Goal: Information Seeking & Learning: Learn about a topic

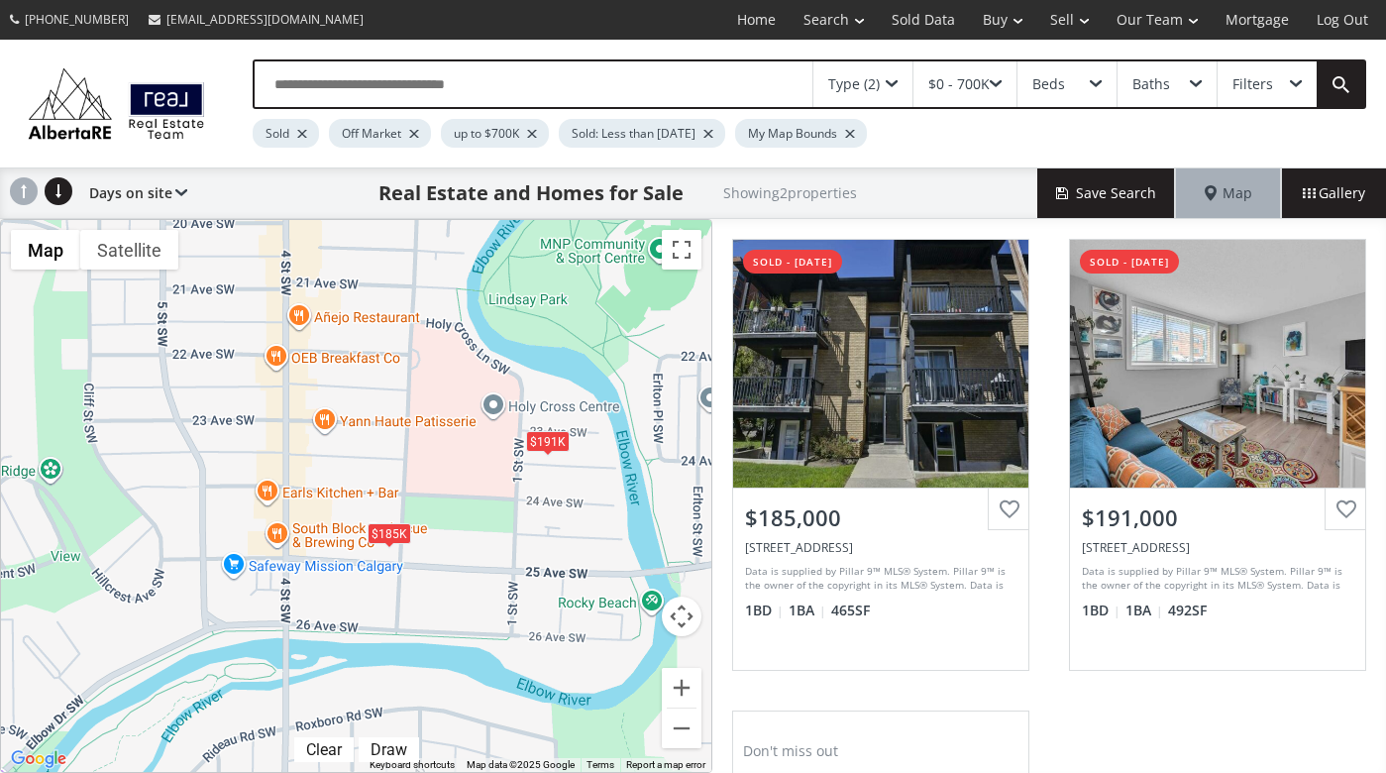
click at [1281, 85] on div "Filters" at bounding box center [1266, 84] width 99 height 46
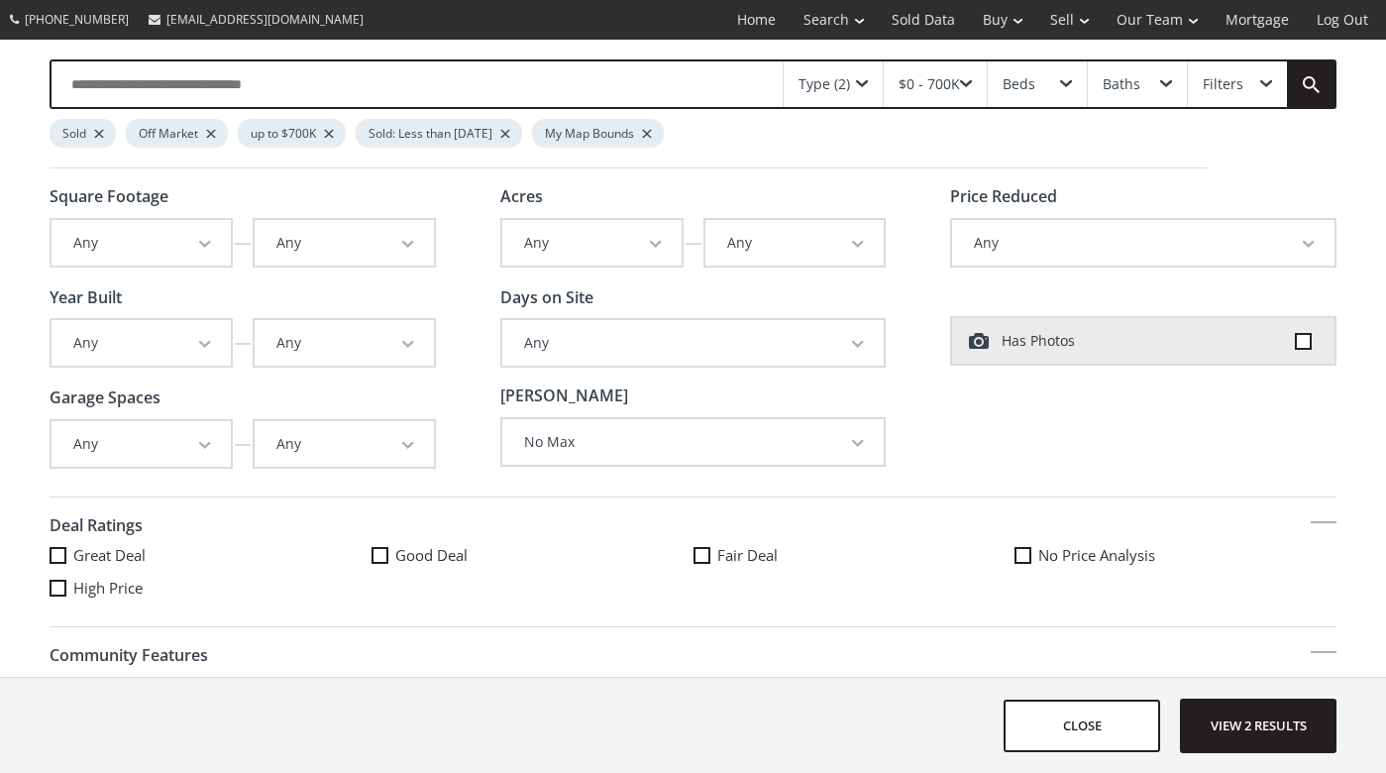
click at [205, 242] on span "button" at bounding box center [205, 245] width 12 height 8
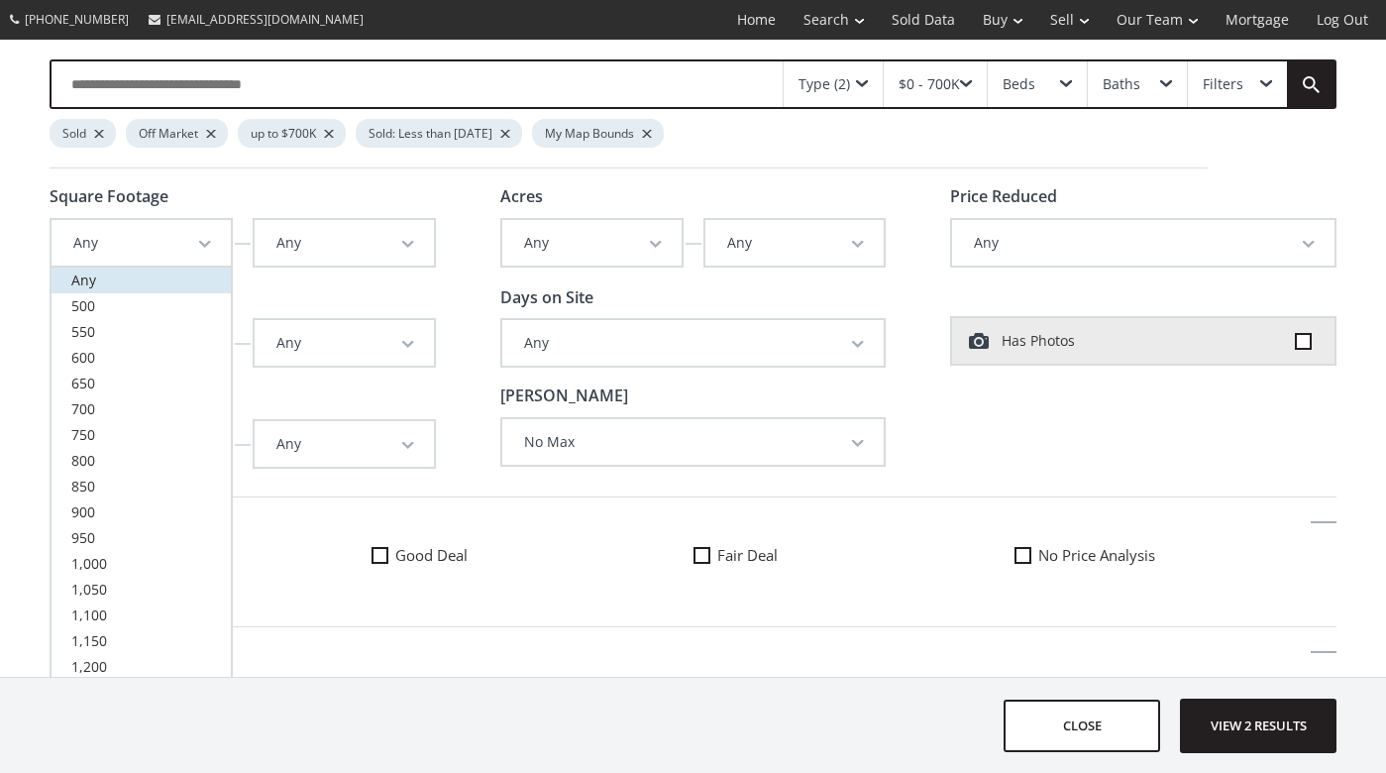
click at [163, 283] on link "Any" at bounding box center [141, 280] width 179 height 26
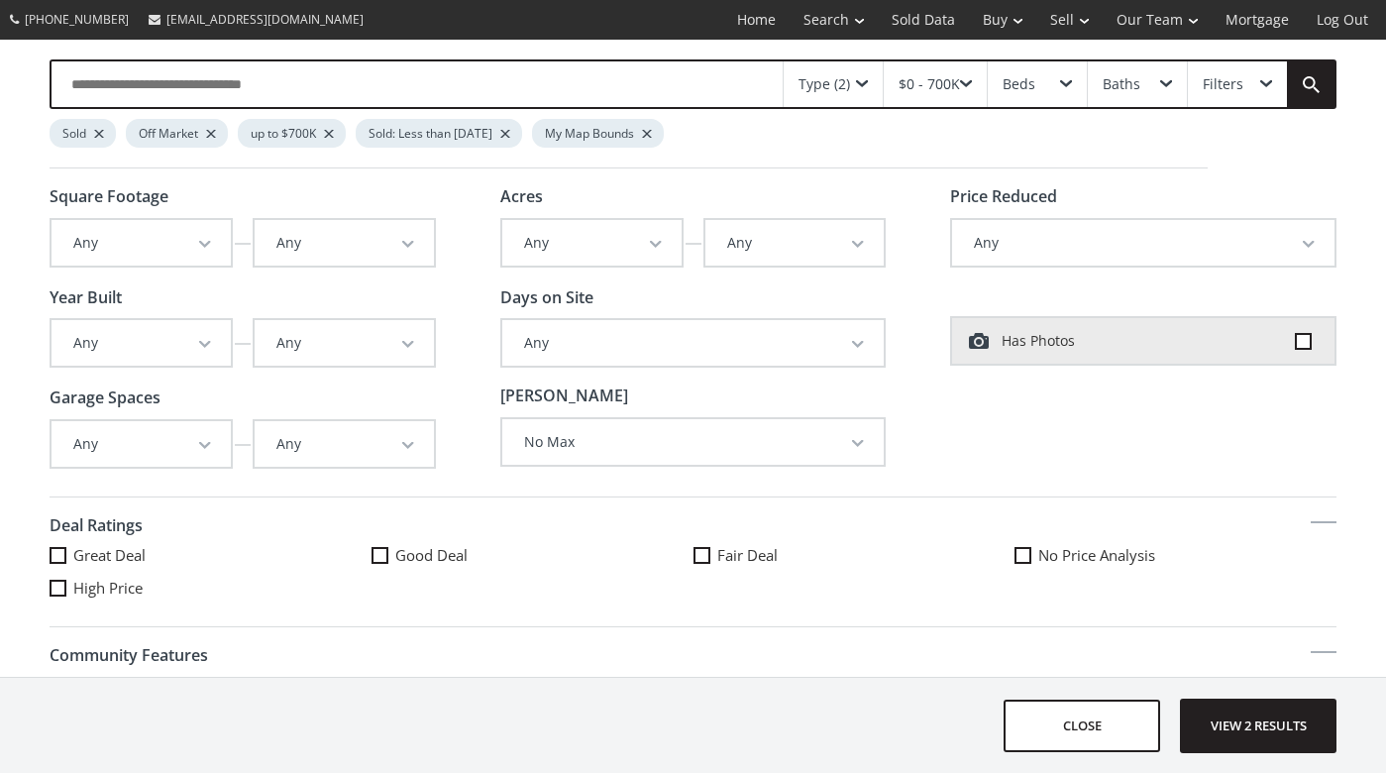
click at [403, 241] on span "button" at bounding box center [408, 245] width 12 height 8
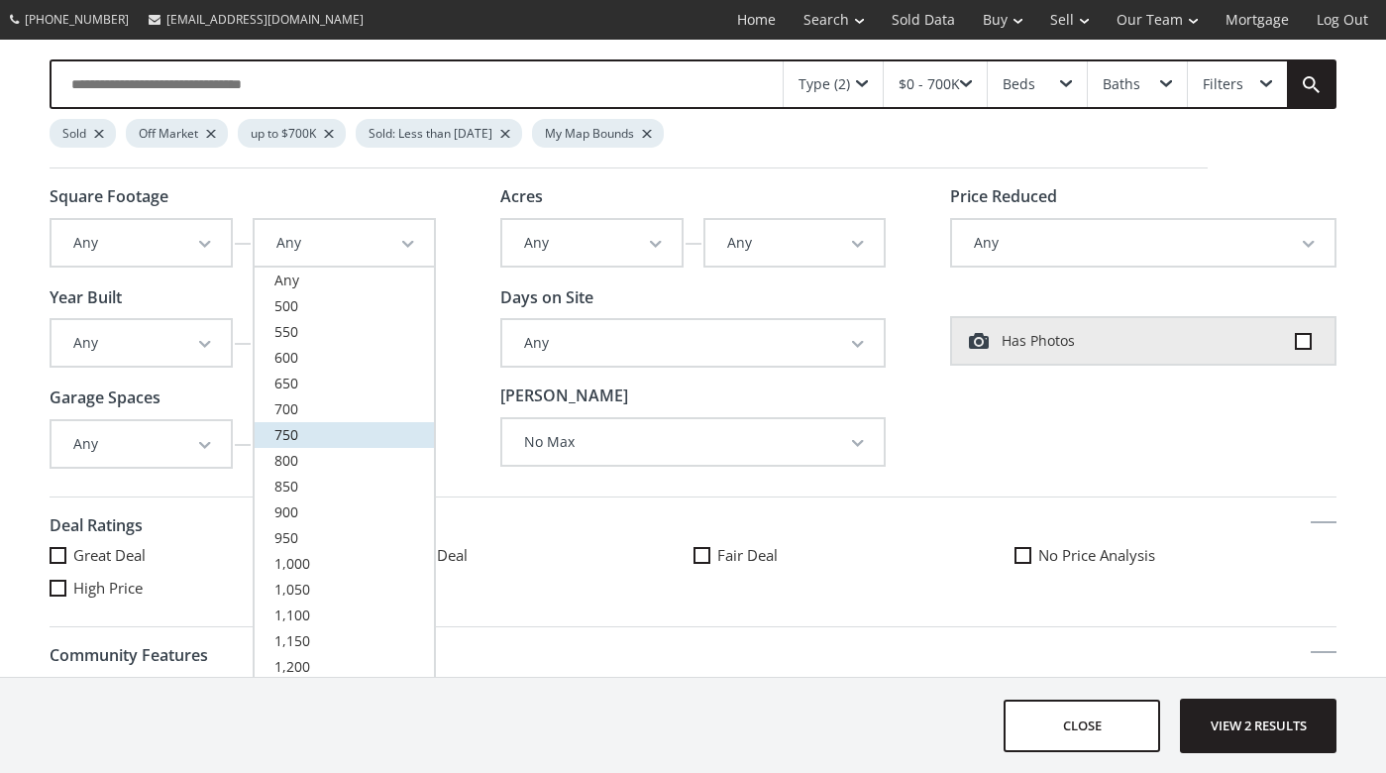
click at [305, 432] on link "750" at bounding box center [344, 435] width 179 height 26
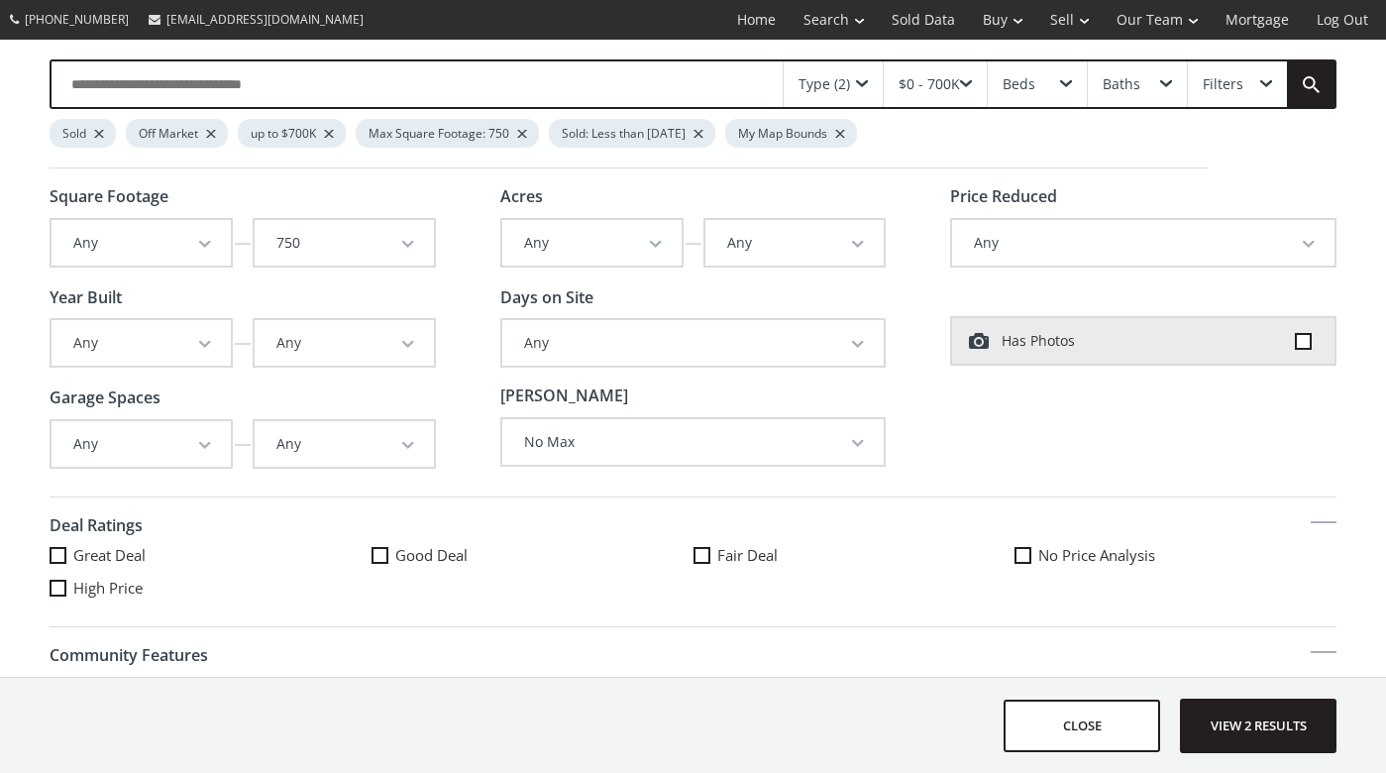
click at [833, 80] on div "Type (2)" at bounding box center [824, 84] width 52 height 14
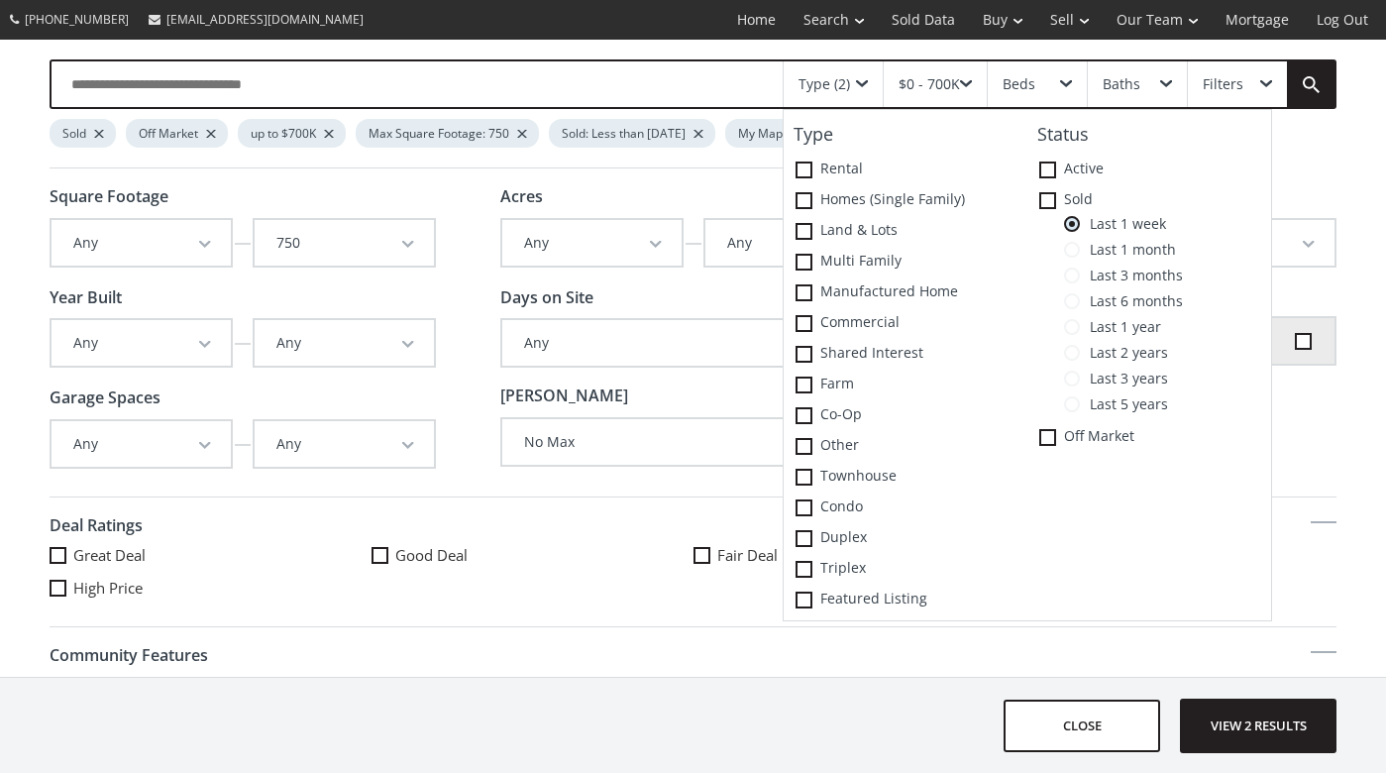
click at [1081, 281] on span "Last 3 months" at bounding box center [1131, 275] width 103 height 16
click at [0, 0] on icon at bounding box center [0, 0] width 0 height 0
click at [923, 77] on div "$0 - 700K" at bounding box center [928, 84] width 61 height 14
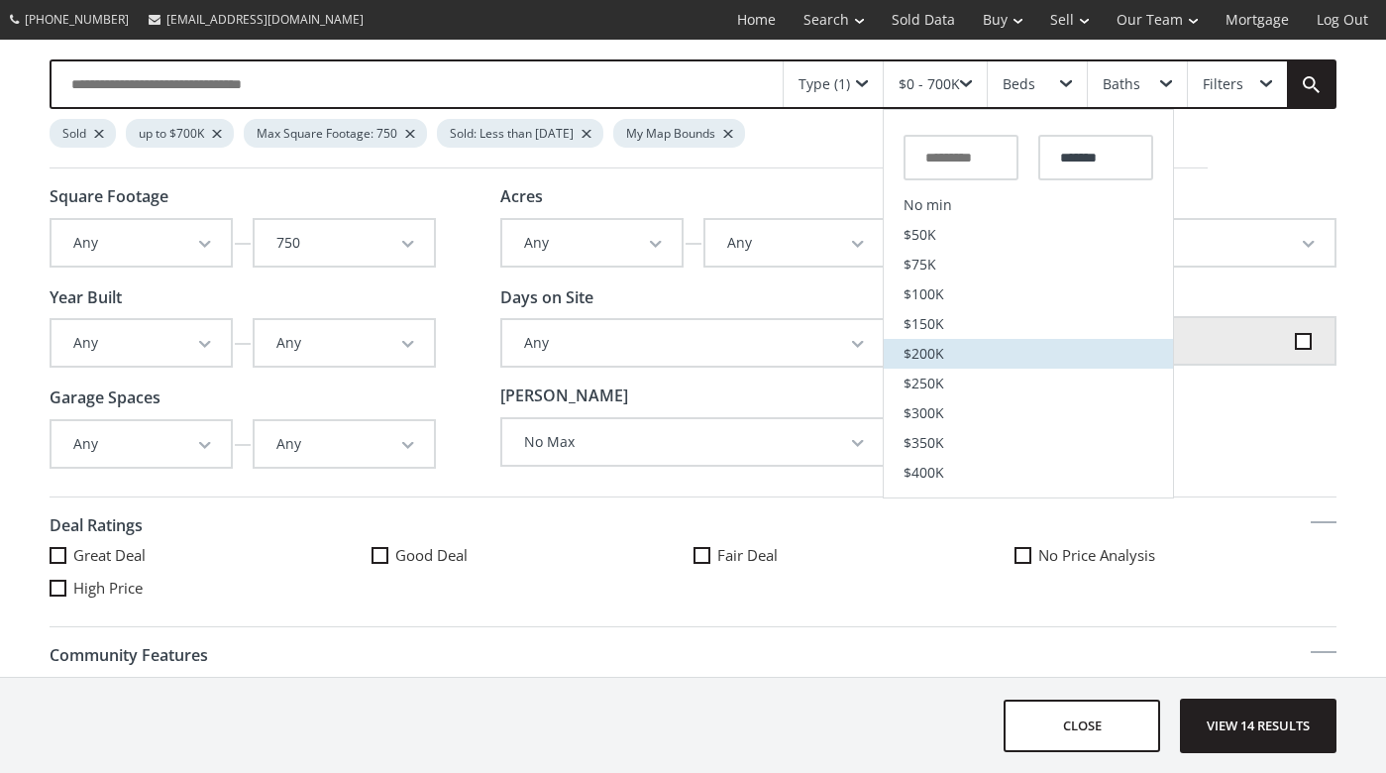
click at [927, 354] on span "$200K" at bounding box center [923, 354] width 41 height 14
type input "*******"
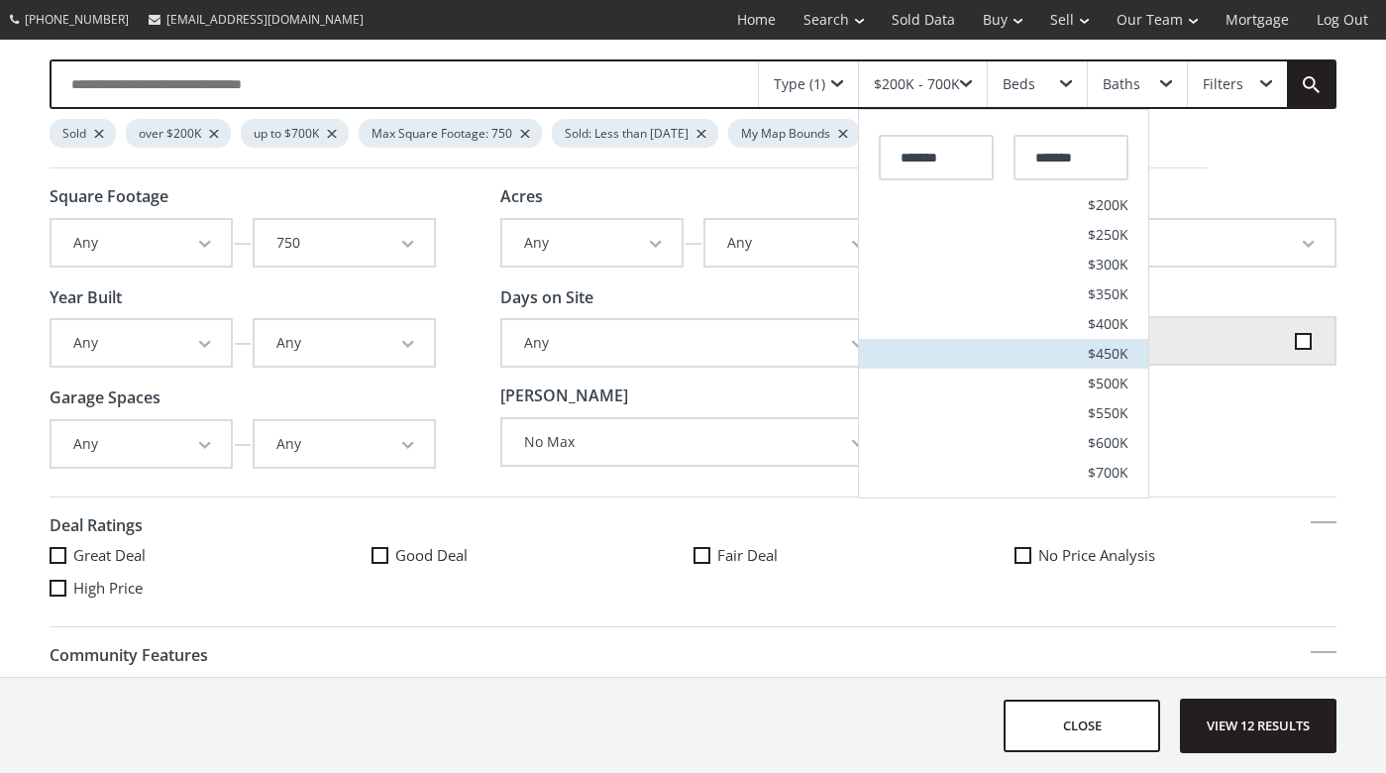
click at [1094, 348] on span "$450K" at bounding box center [1107, 354] width 41 height 14
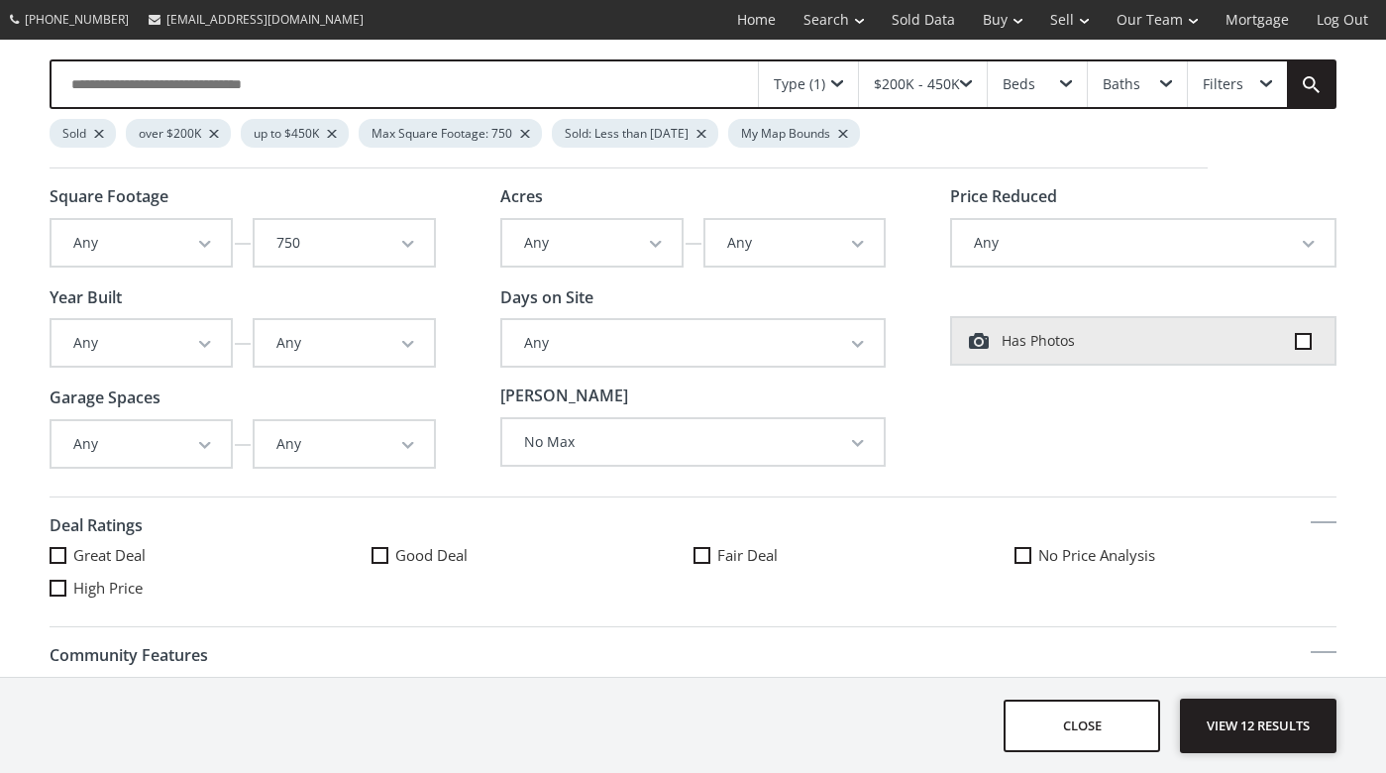
click at [1235, 729] on span "View 12 results" at bounding box center [1258, 725] width 145 height 52
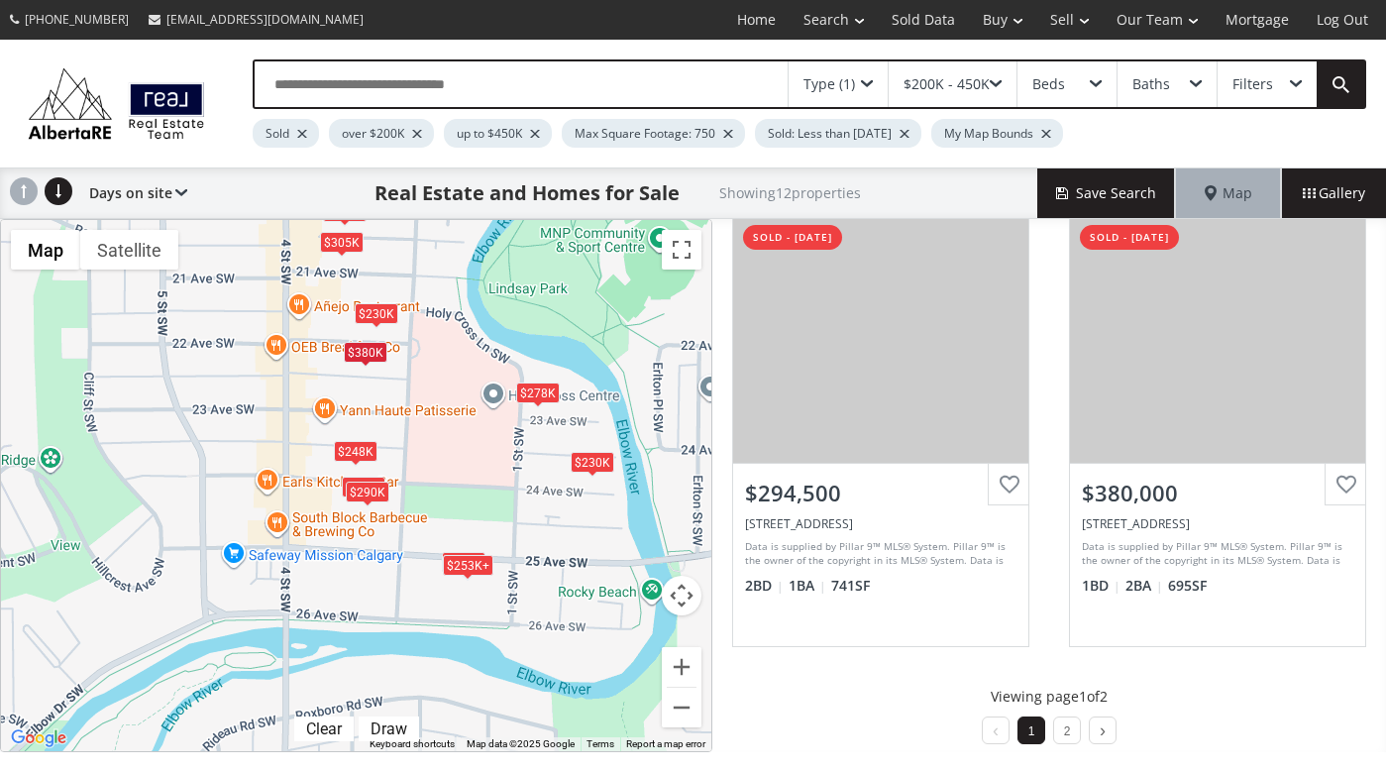
scroll to position [1909, 0]
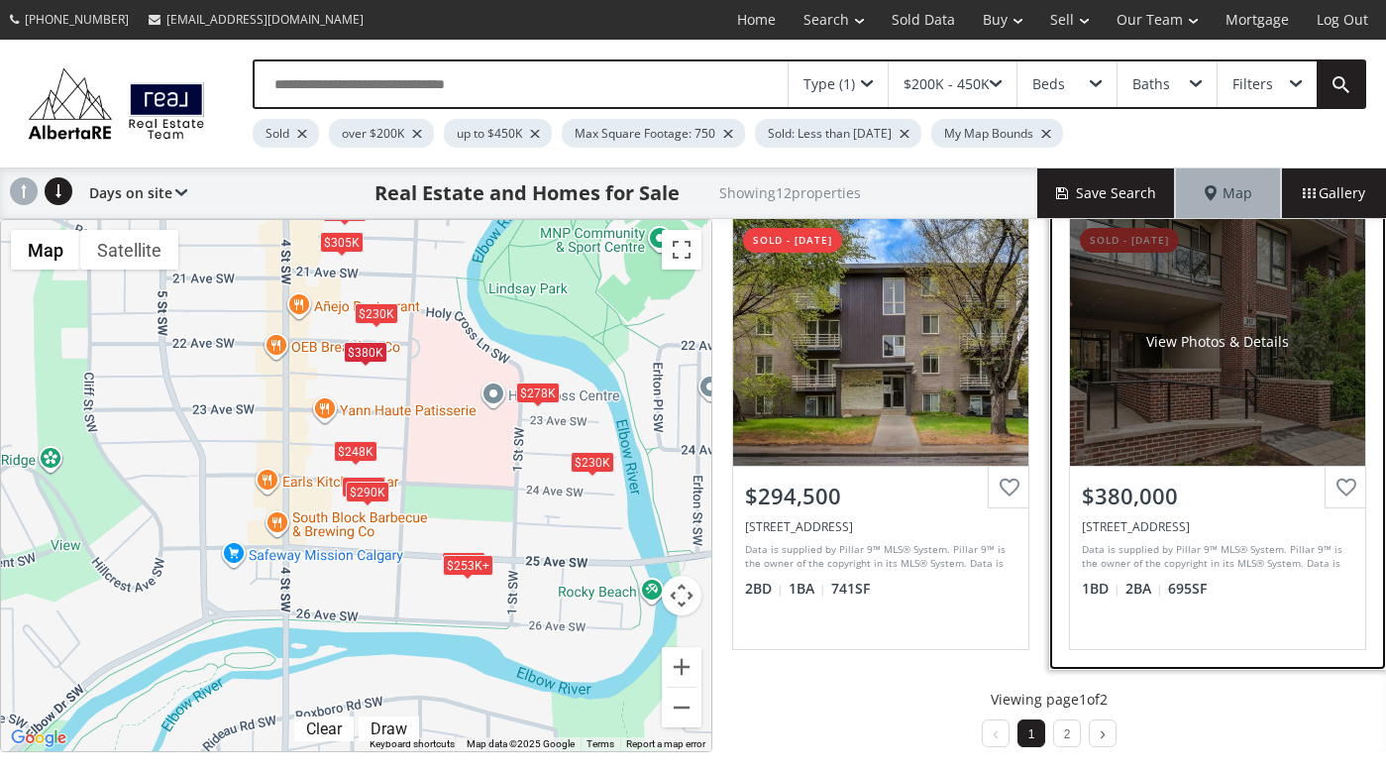
click at [1210, 399] on div "View Photos & Details" at bounding box center [1217, 342] width 295 height 248
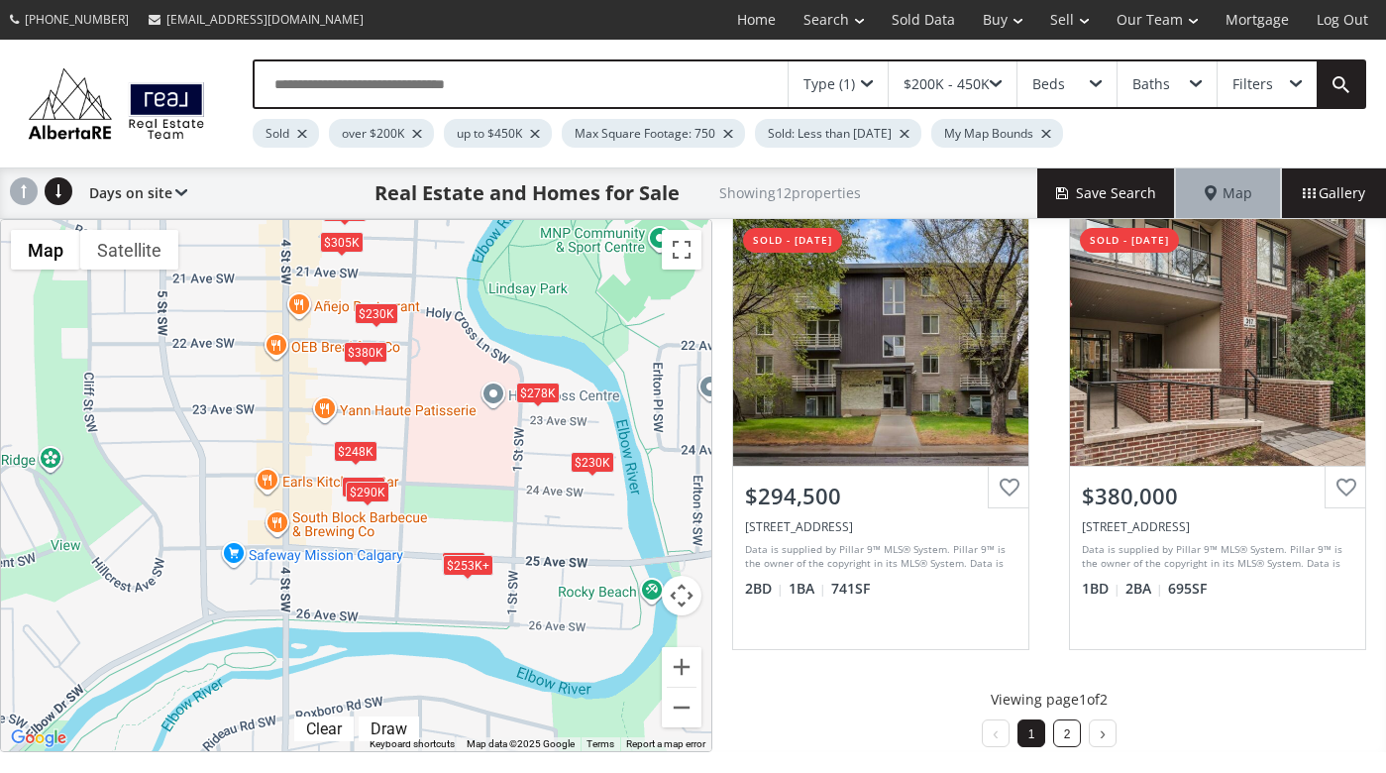
click at [1054, 728] on li "2" at bounding box center [1067, 733] width 28 height 28
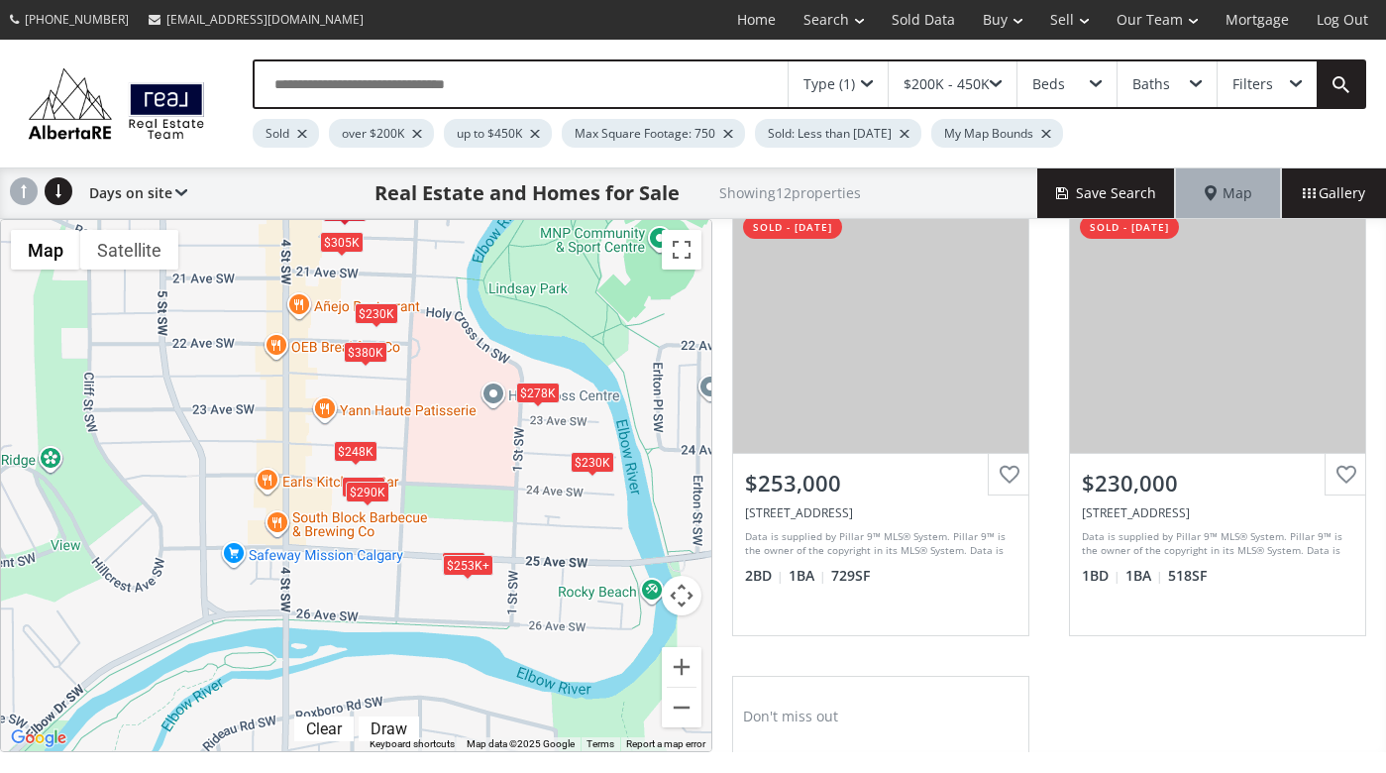
scroll to position [0, 0]
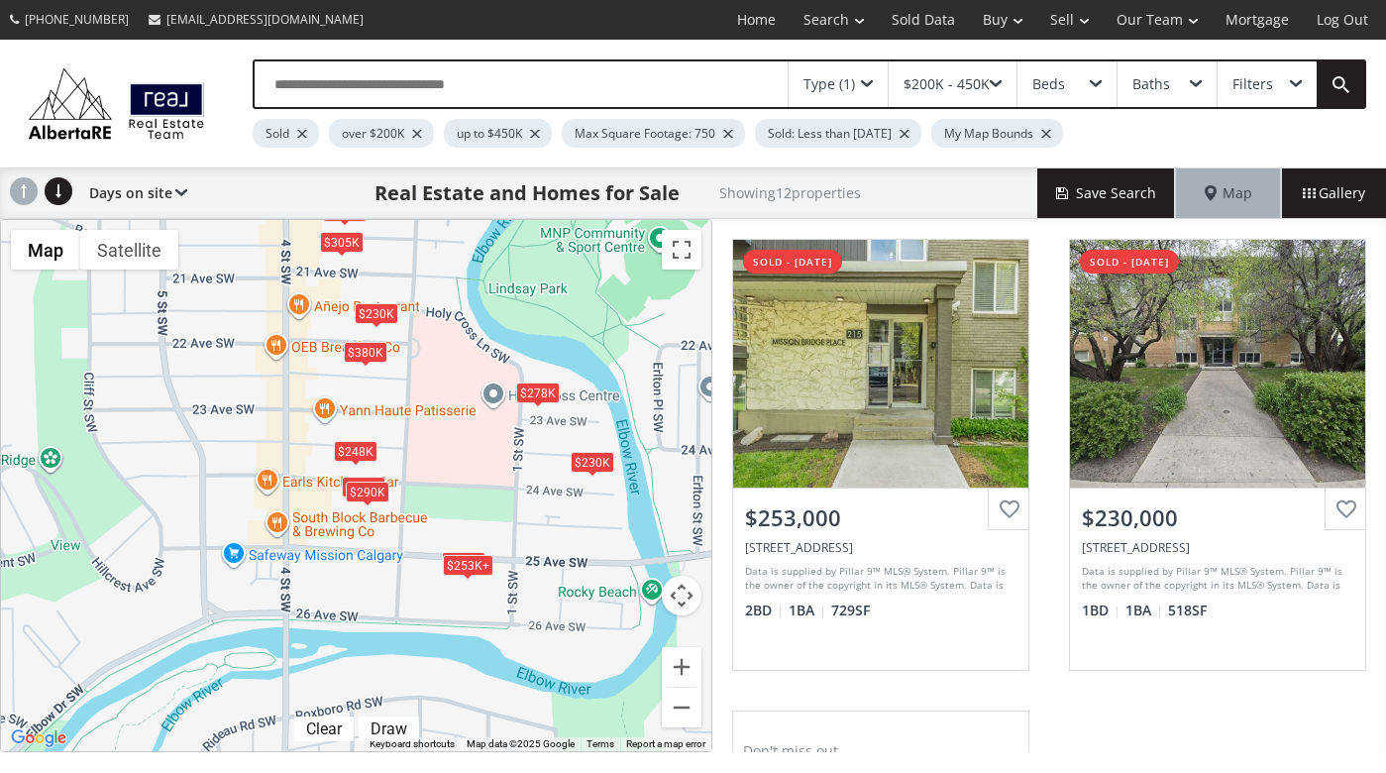
click at [1051, 131] on div at bounding box center [1046, 134] width 10 height 8
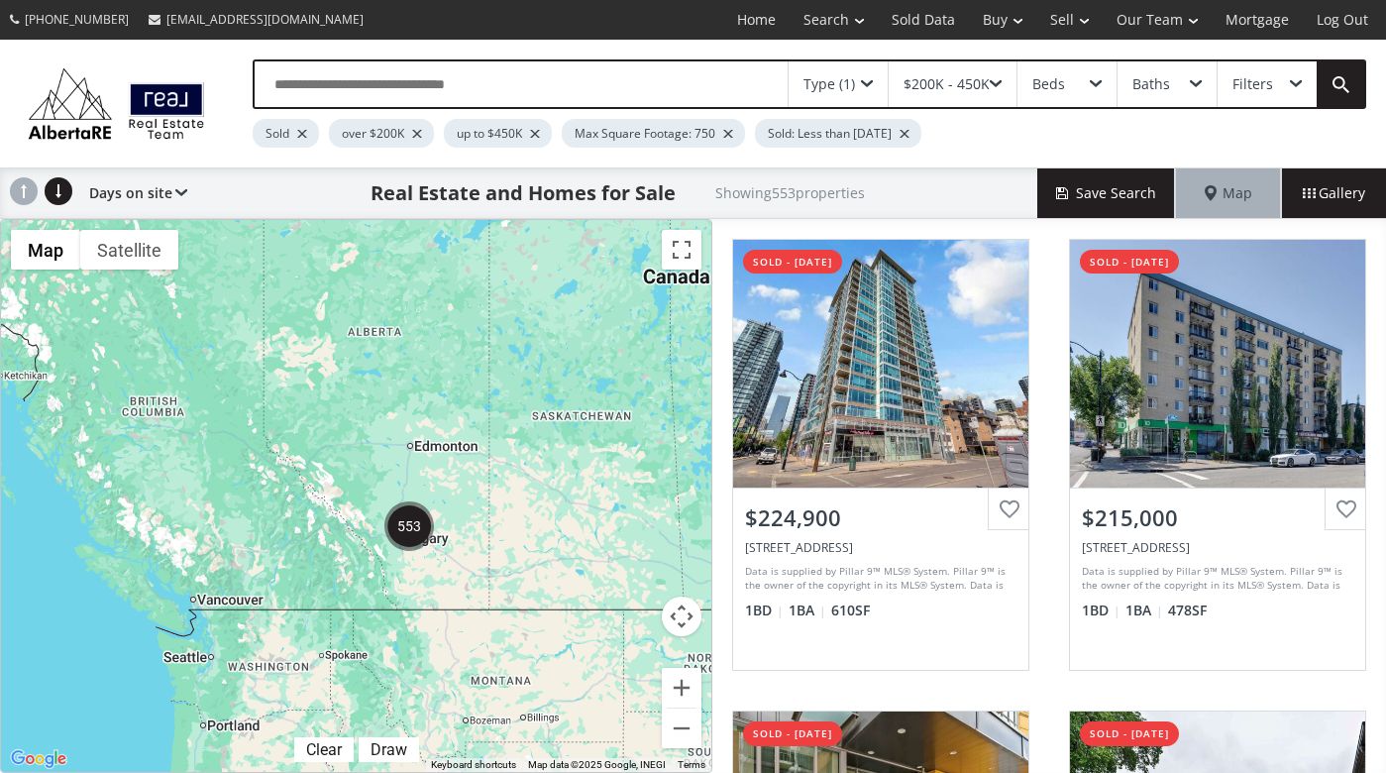
click at [909, 134] on div at bounding box center [904, 134] width 10 height 8
click at [729, 131] on div at bounding box center [728, 134] width 10 height 8
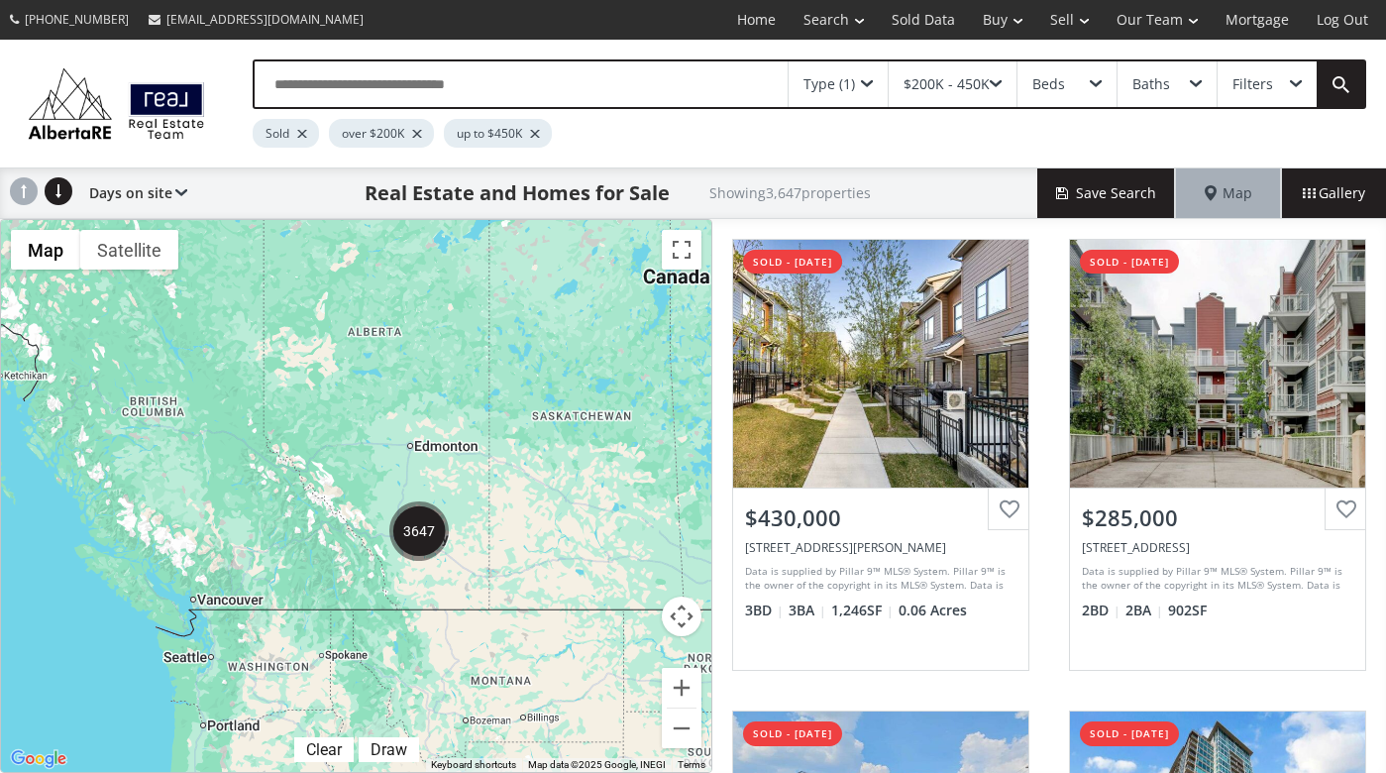
click at [535, 135] on div at bounding box center [535, 134] width 10 height 8
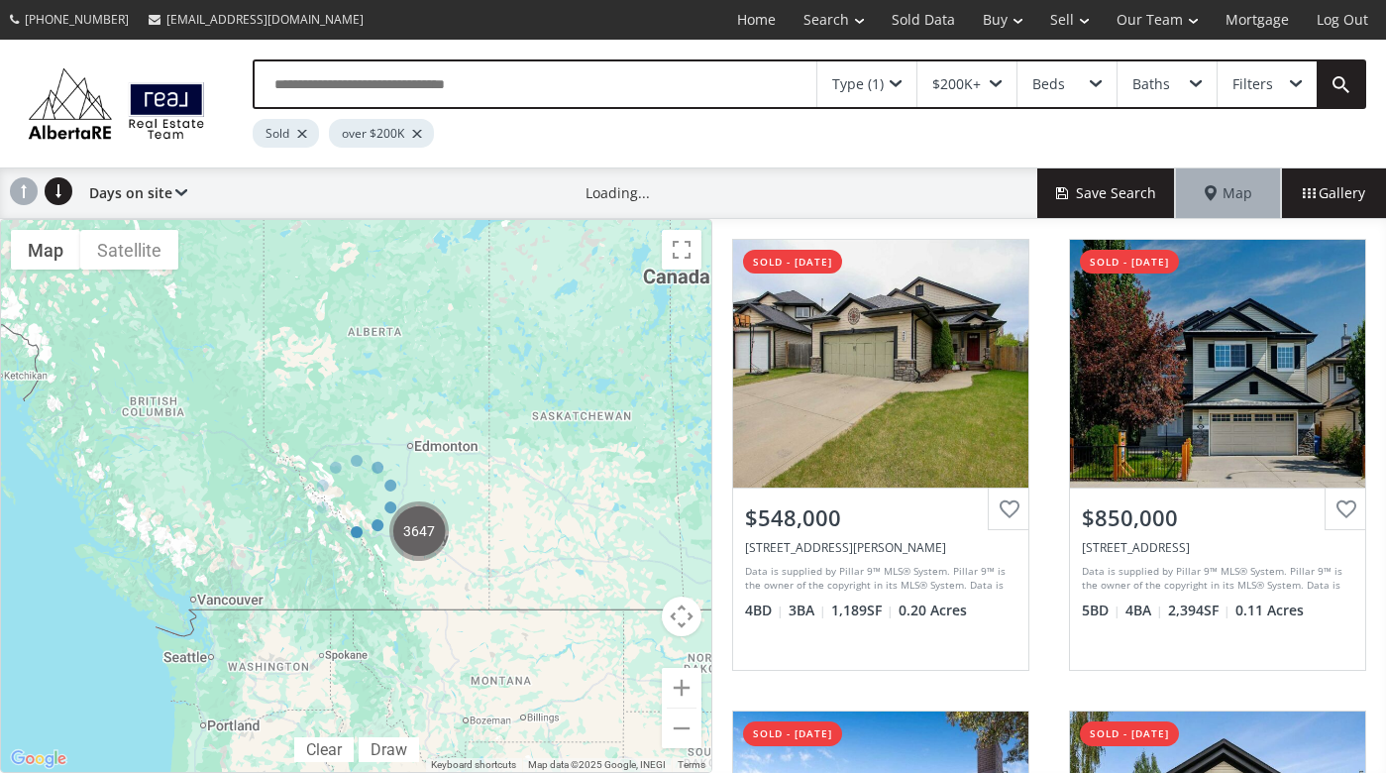
click at [421, 133] on div at bounding box center [417, 134] width 10 height 8
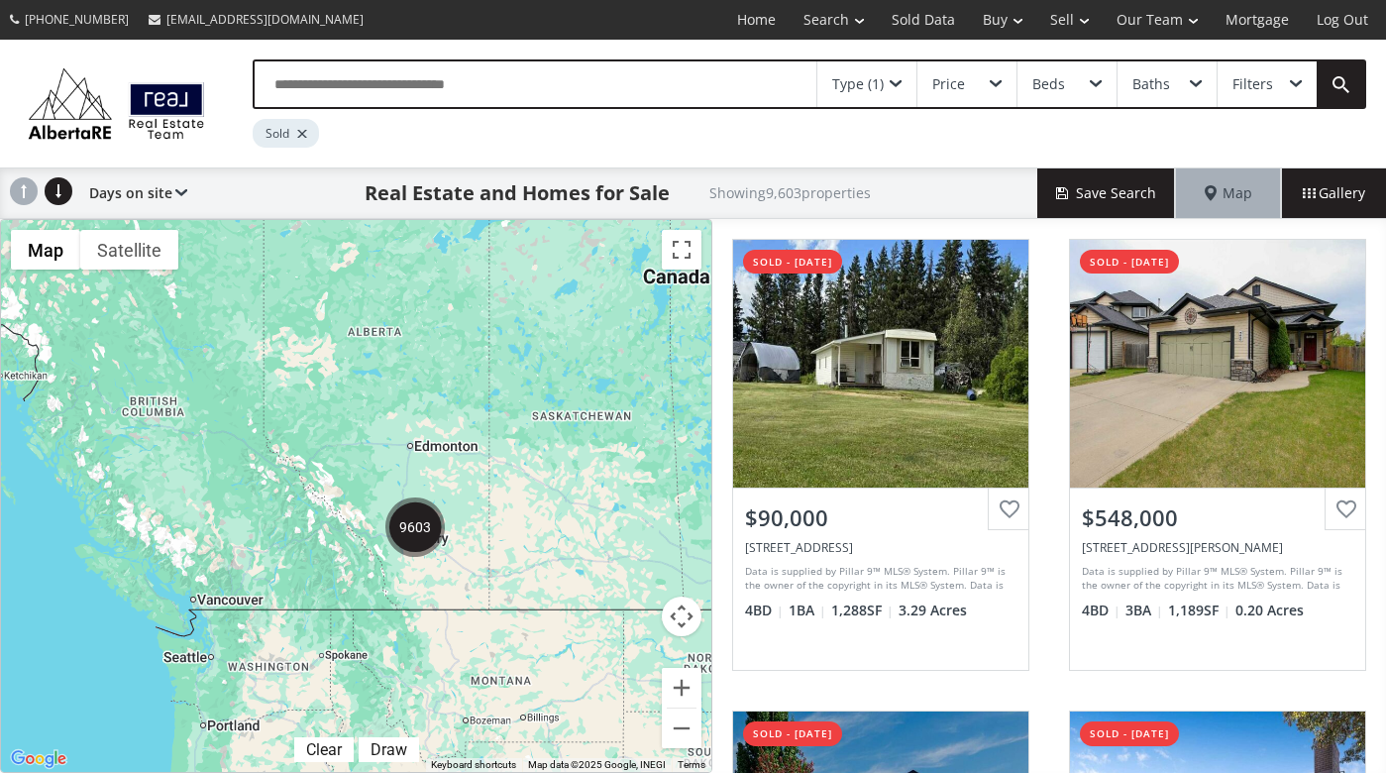
click at [981, 86] on div "Price" at bounding box center [966, 84] width 99 height 46
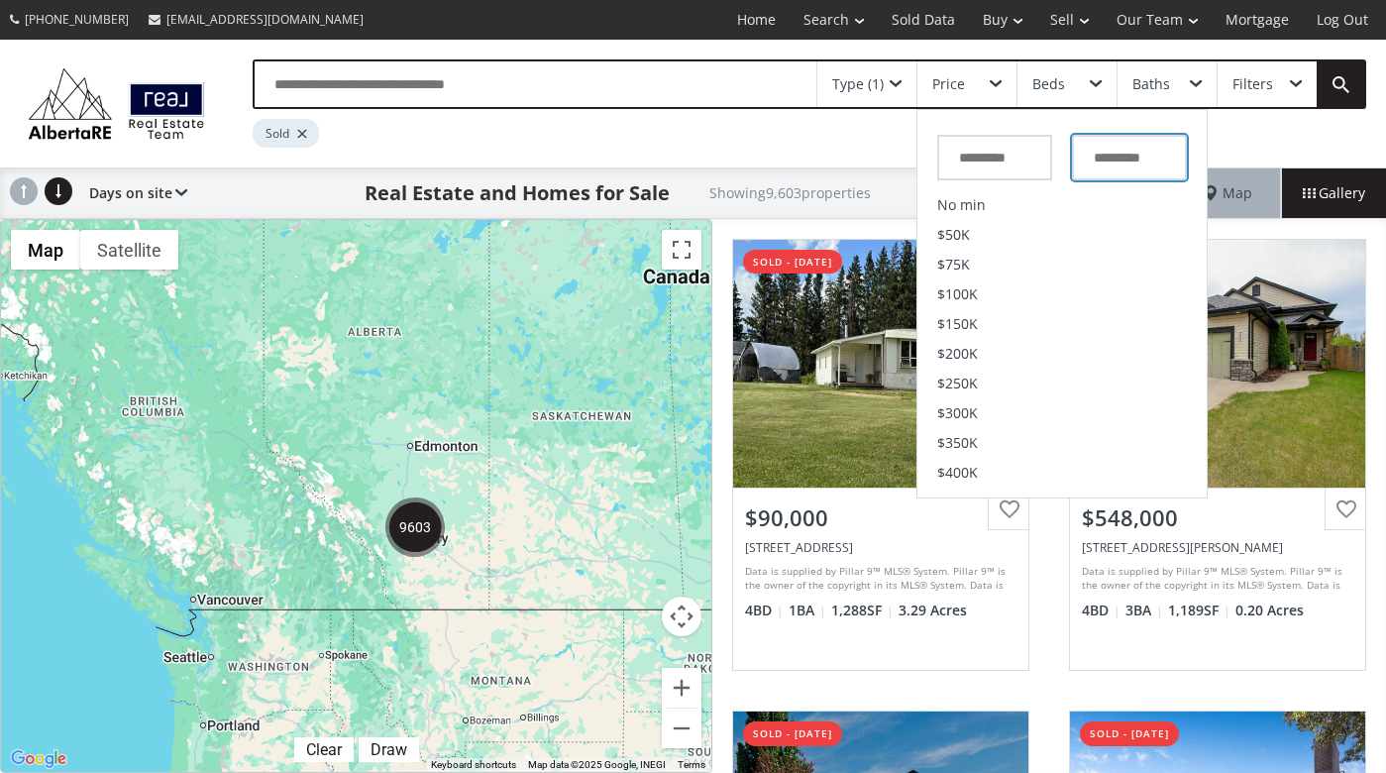
click at [1128, 155] on input "text" at bounding box center [1129, 158] width 115 height 46
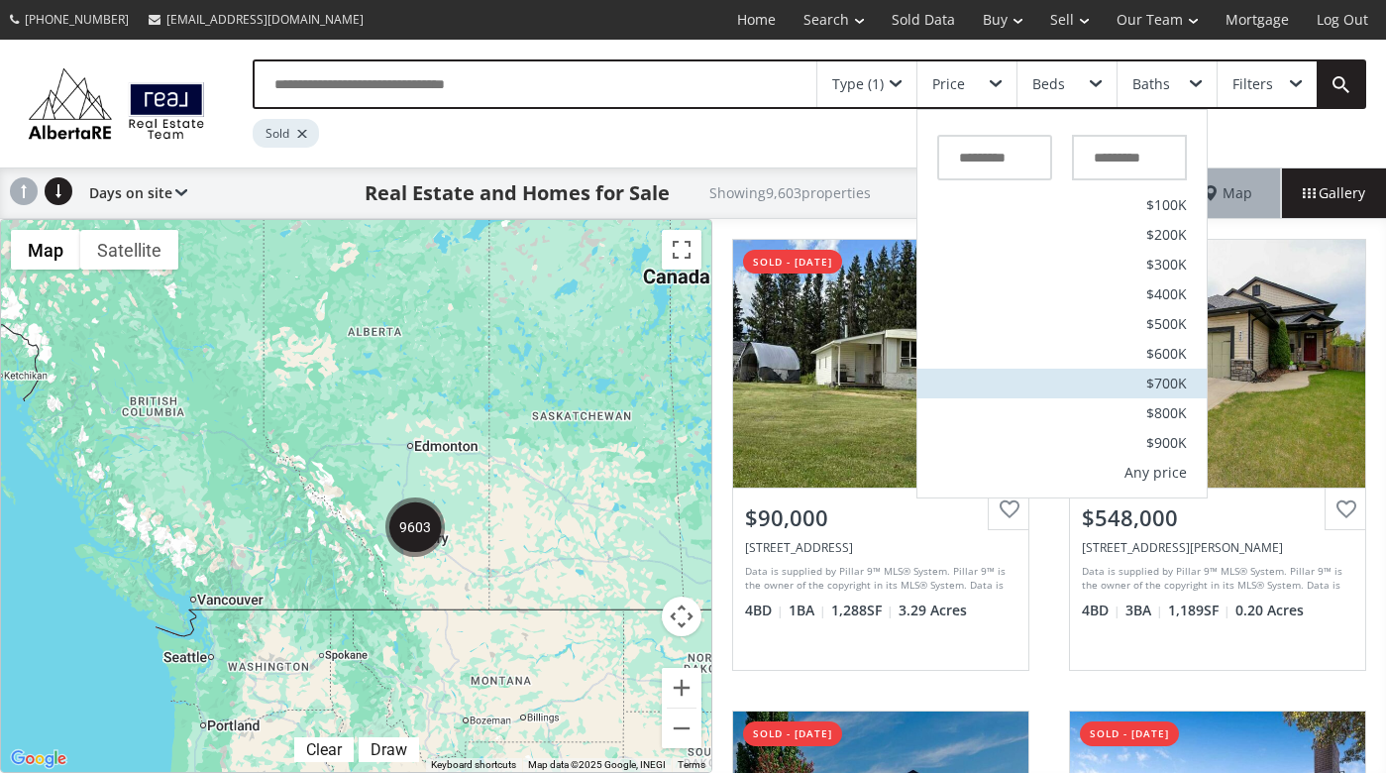
click at [1168, 383] on span "$700K" at bounding box center [1166, 383] width 41 height 14
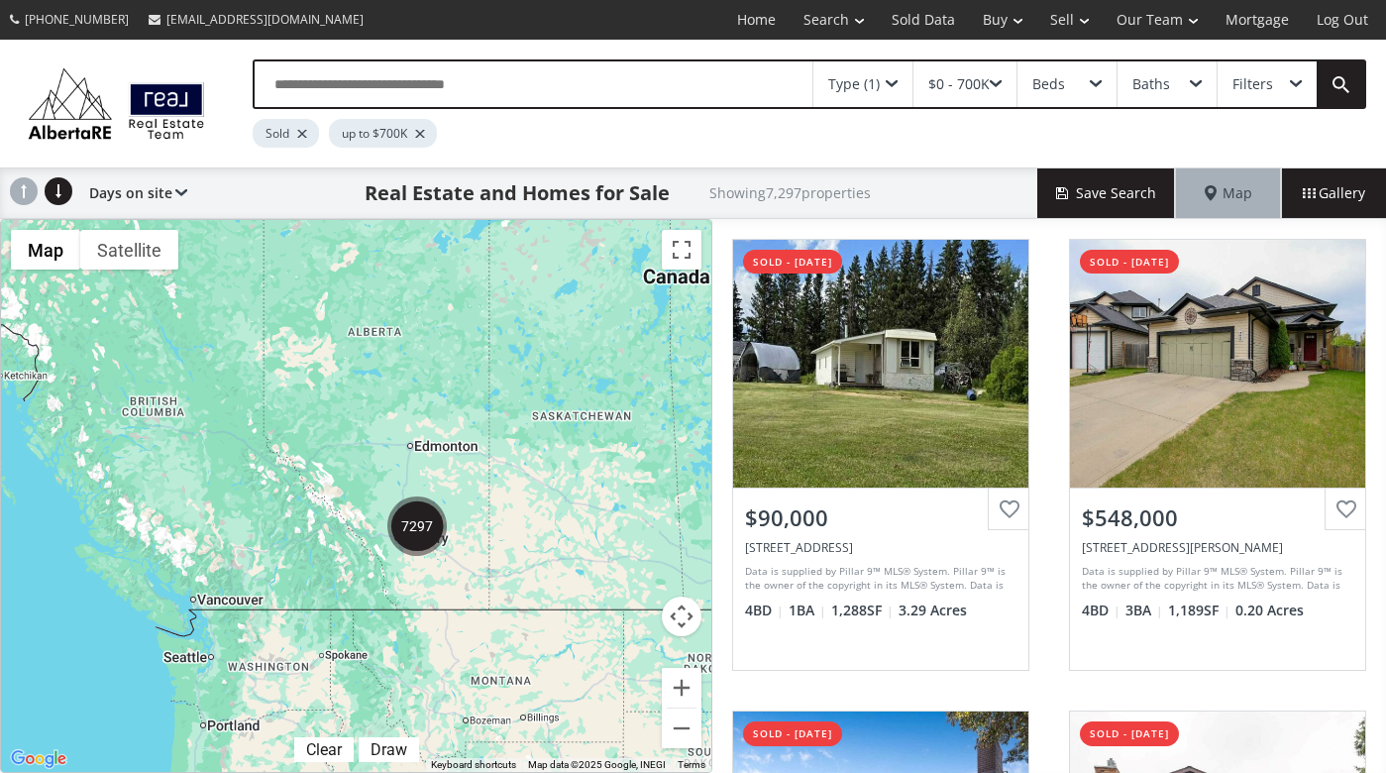
click at [865, 88] on div "Type (1)" at bounding box center [854, 84] width 52 height 14
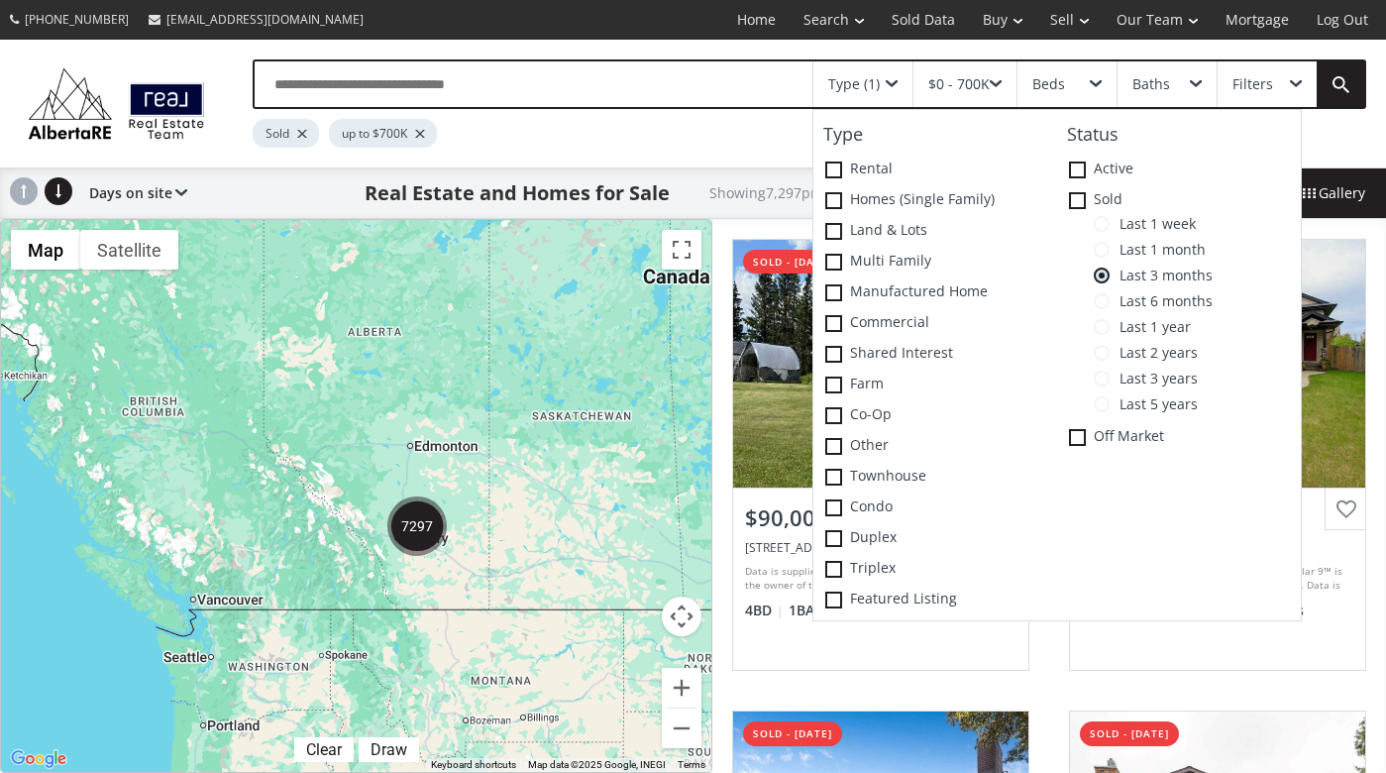
click at [1106, 230] on span at bounding box center [1101, 224] width 16 height 16
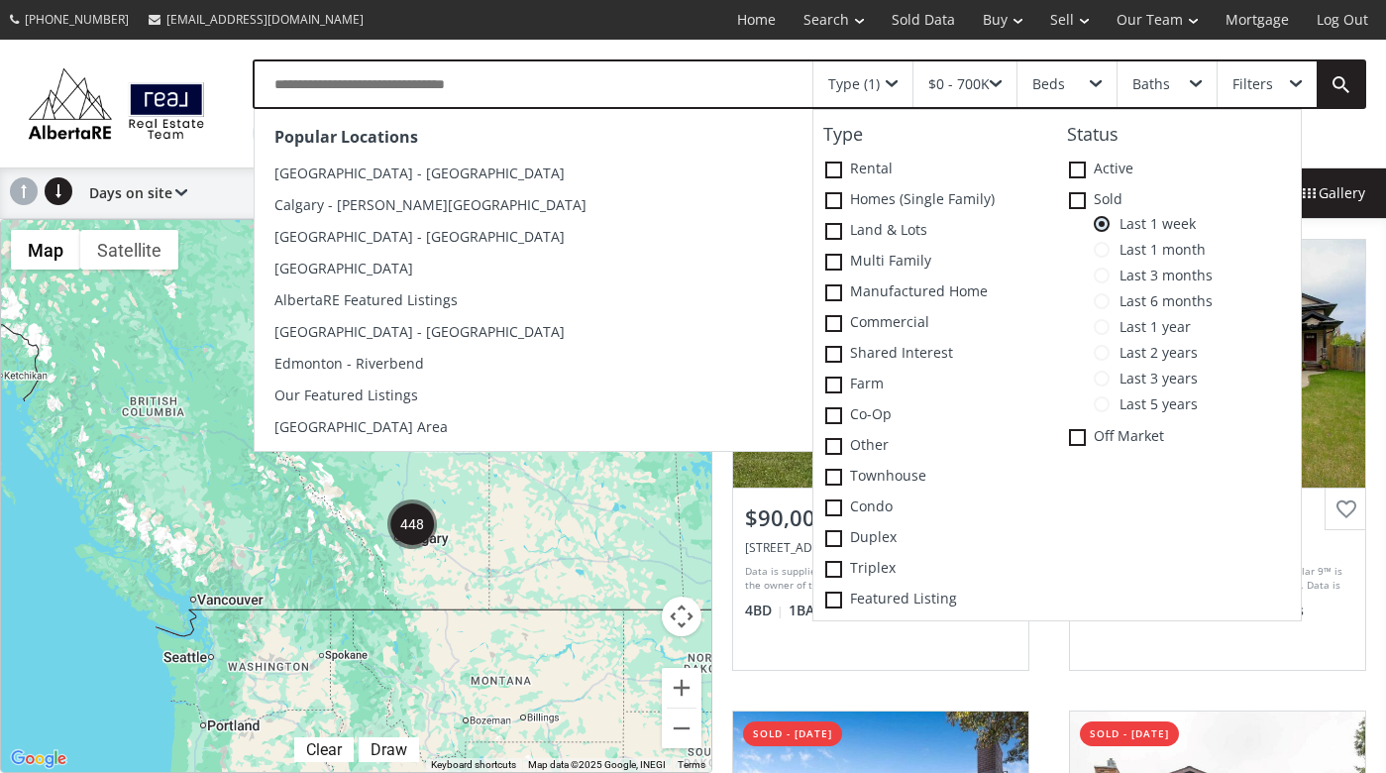
click at [392, 87] on input "text" at bounding box center [534, 84] width 558 height 46
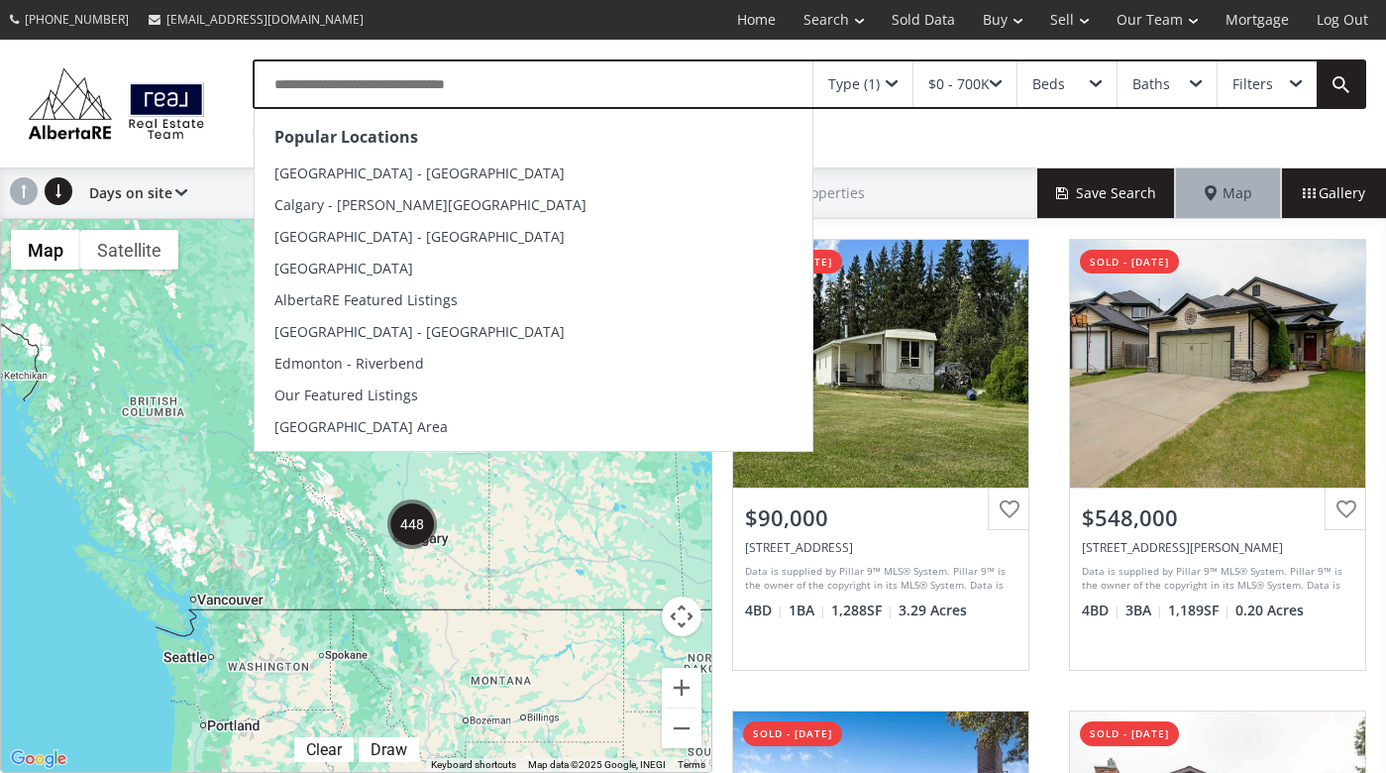
click at [225, 66] on div "Popular Locations Calgary - Kensington Calgary - Marda Loop Calgary - Downtown …" at bounding box center [789, 84] width 1153 height 50
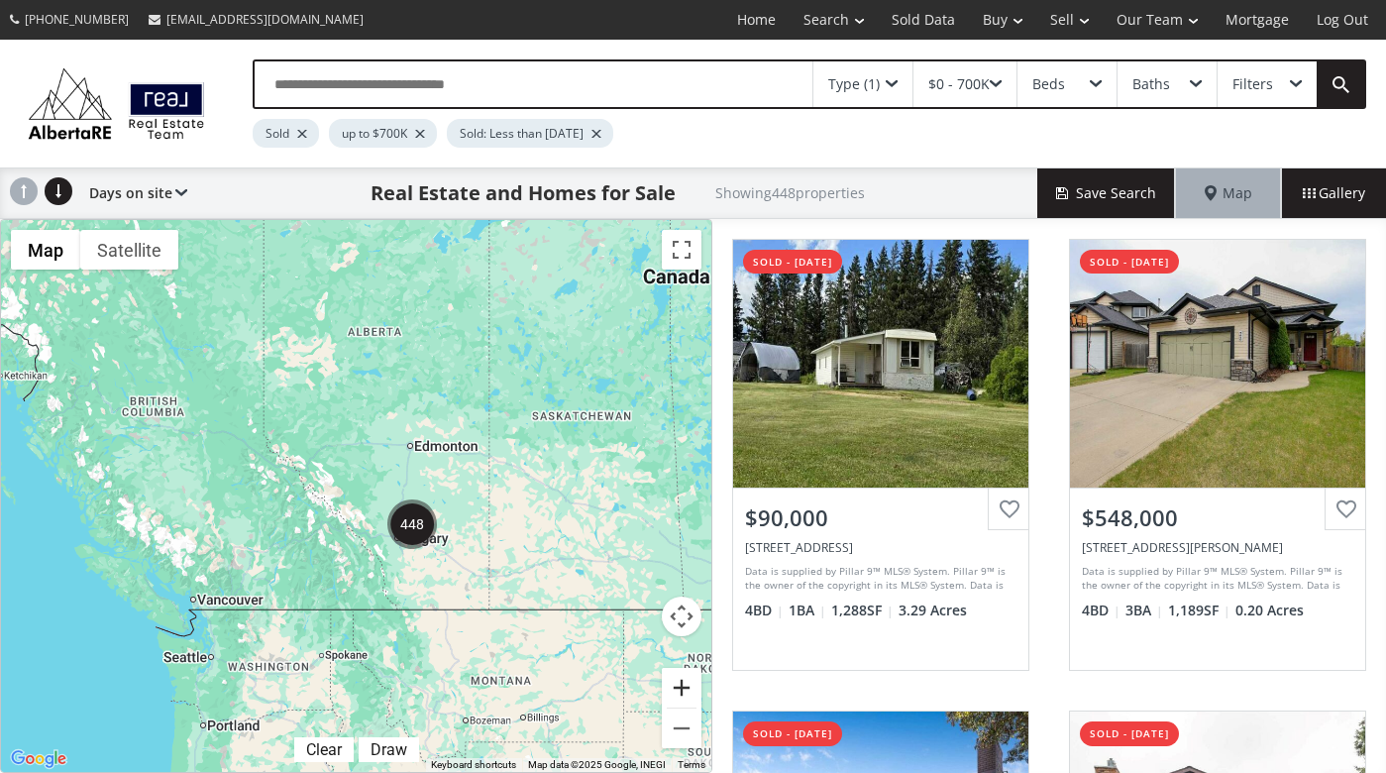
click at [681, 693] on button "Zoom in" at bounding box center [682, 688] width 40 height 40
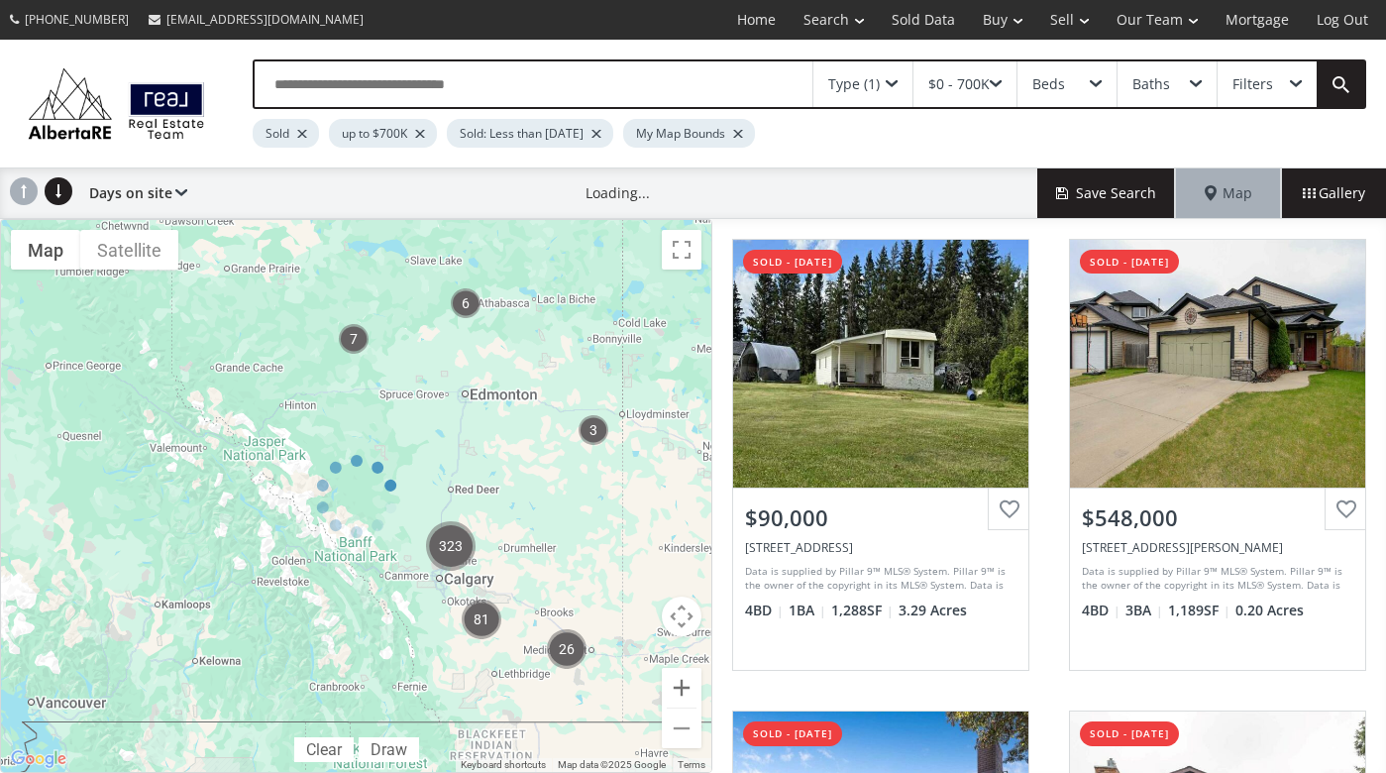
click at [681, 693] on div at bounding box center [356, 496] width 712 height 554
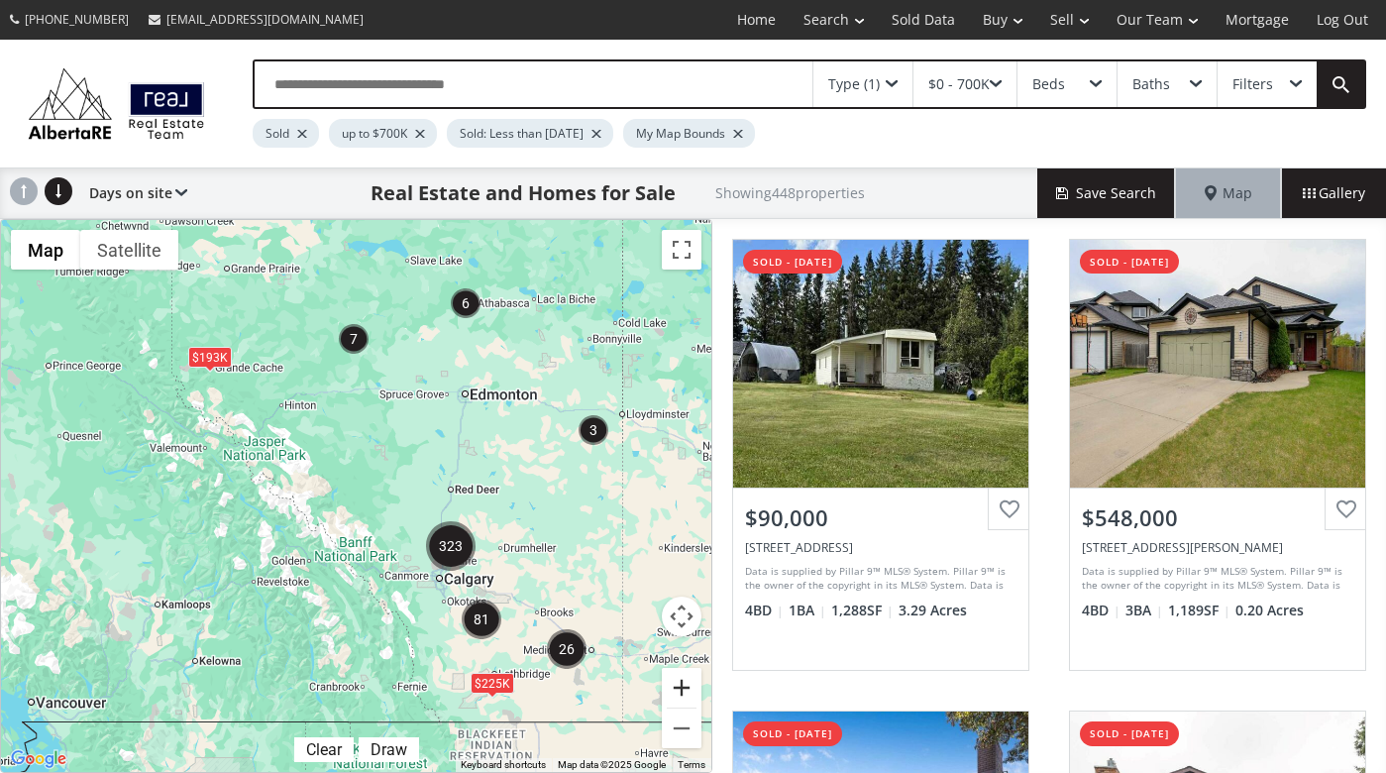
click at [681, 693] on button "Zoom in" at bounding box center [682, 688] width 40 height 40
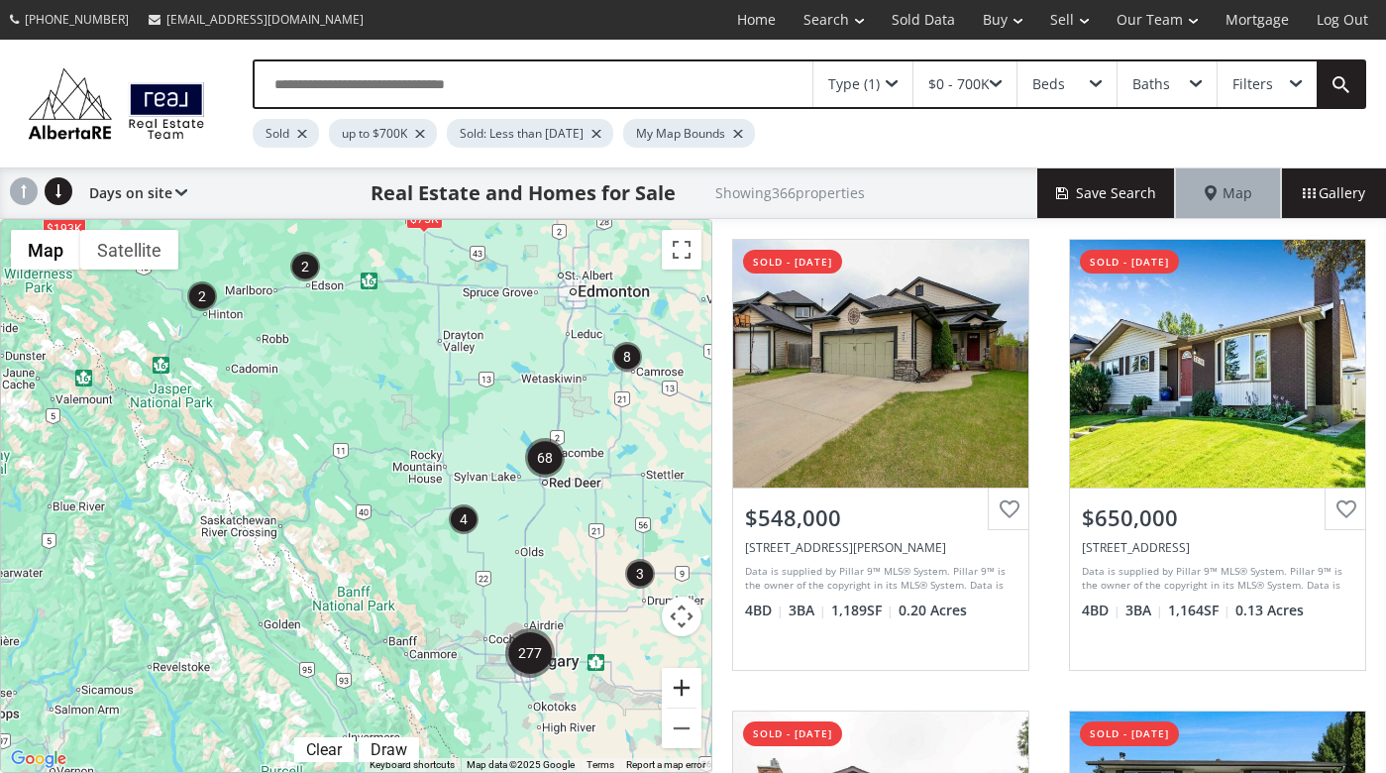
click at [682, 688] on button "Zoom in" at bounding box center [682, 688] width 40 height 40
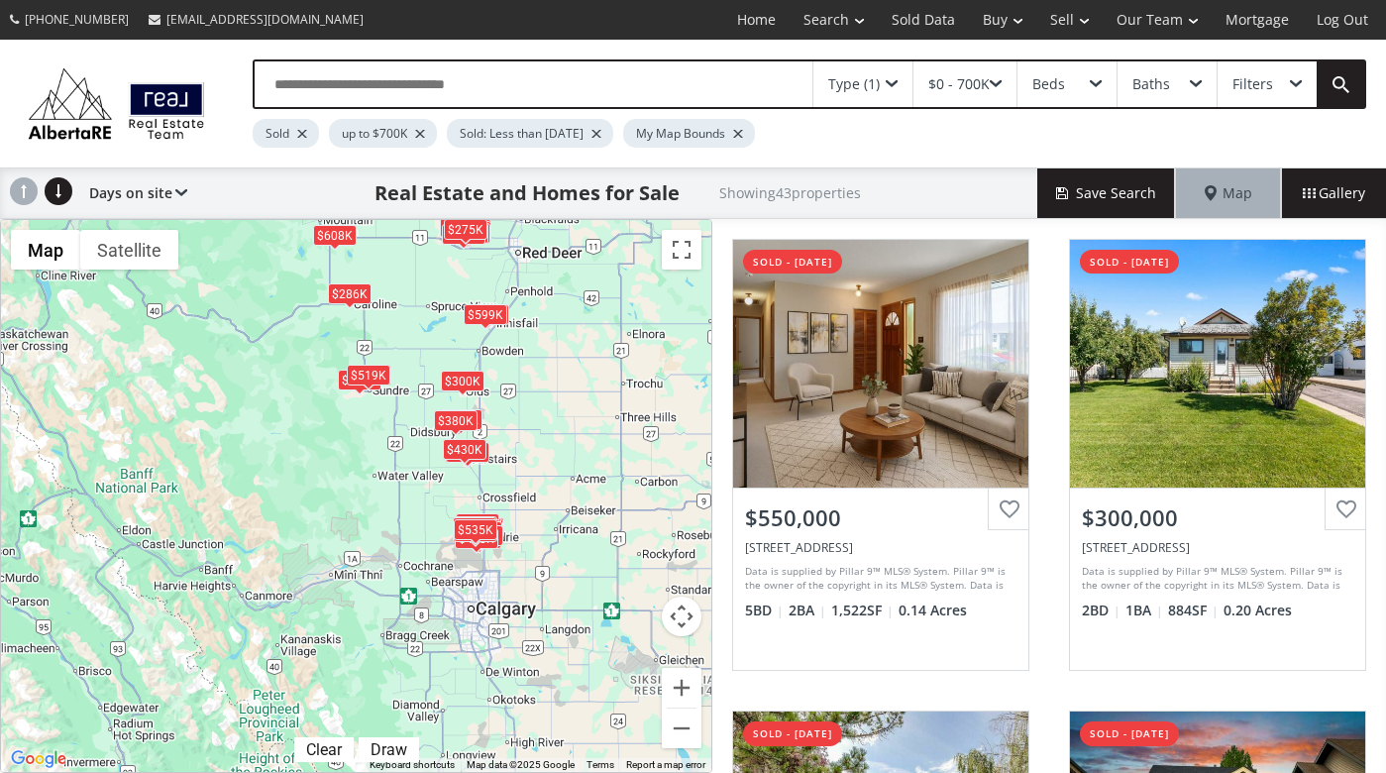
drag, startPoint x: 561, startPoint y: 718, endPoint x: 345, endPoint y: 498, distance: 308.2
click at [345, 498] on div "$550K $300K $580K $425K $286K $425K $447K $675K $645K $340K $633K $453K $385K $…" at bounding box center [356, 496] width 710 height 552
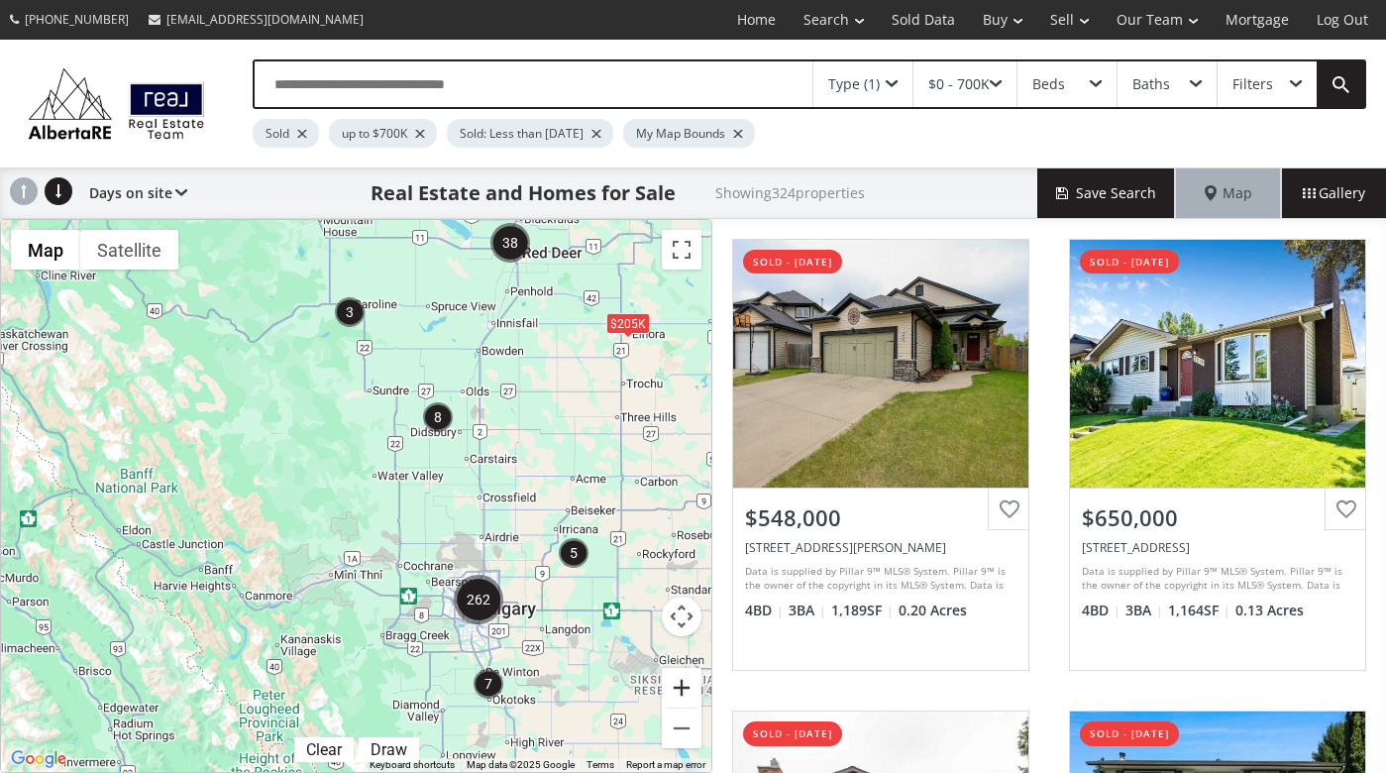
click at [684, 688] on button "Zoom in" at bounding box center [682, 688] width 40 height 40
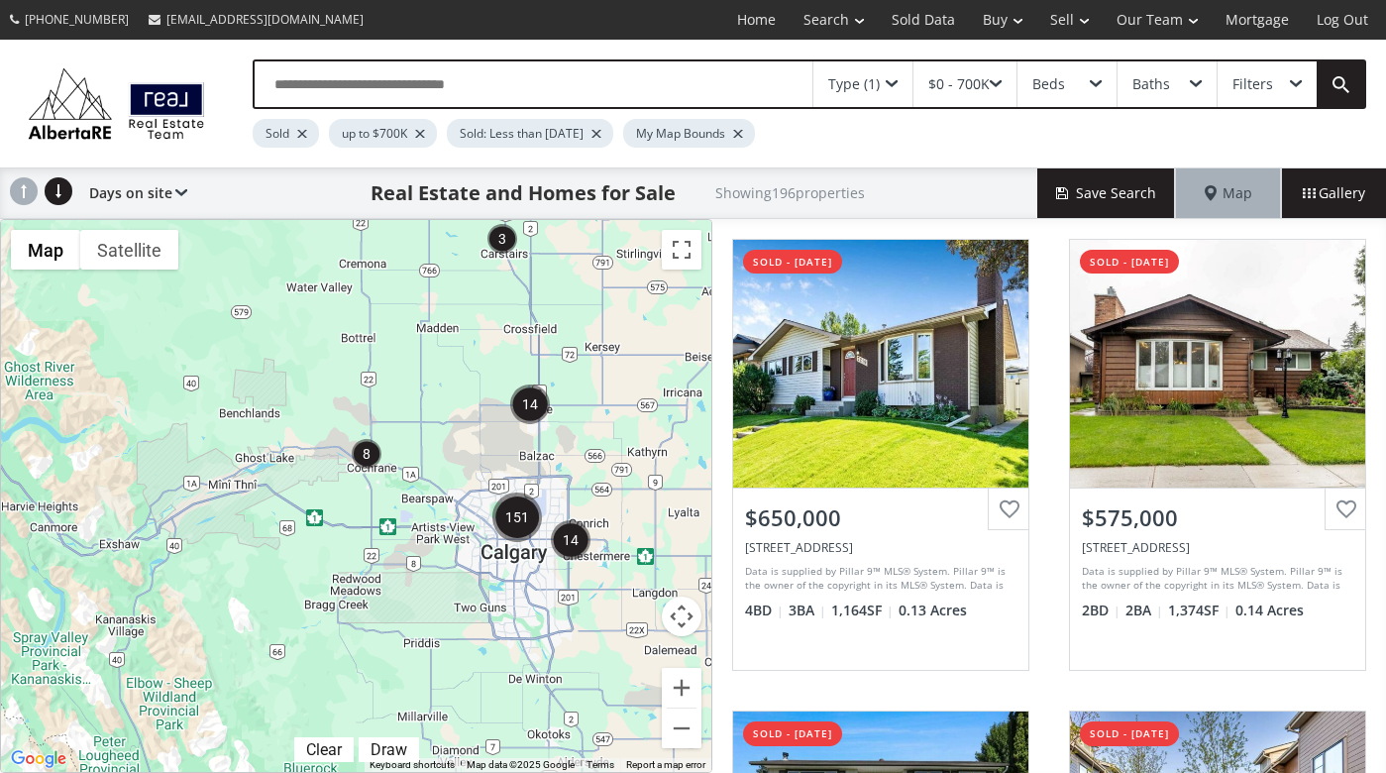
drag, startPoint x: 647, startPoint y: 721, endPoint x: 573, endPoint y: 551, distance: 185.5
click at [573, 551] on img "14" at bounding box center [571, 540] width 40 height 40
click at [683, 693] on button "Zoom in" at bounding box center [682, 688] width 40 height 40
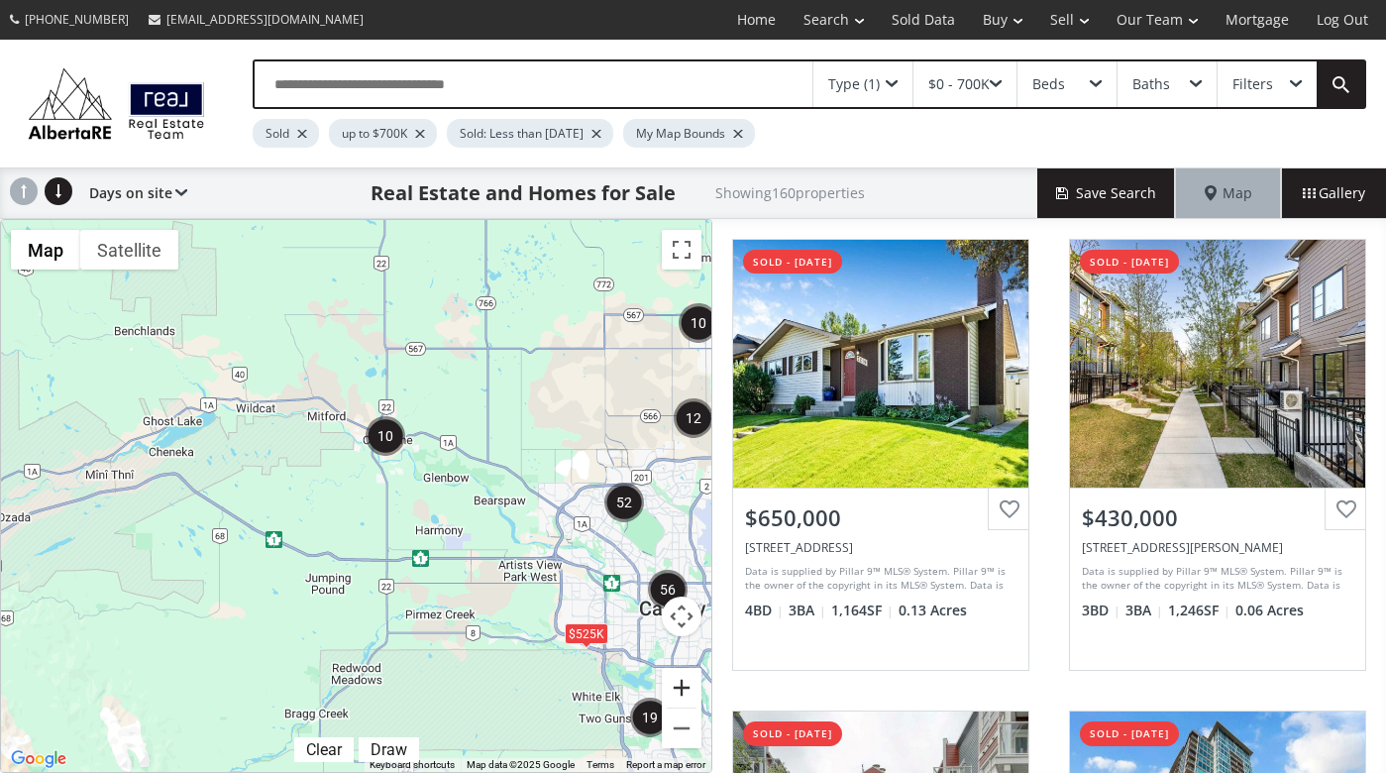
drag, startPoint x: 665, startPoint y: 668, endPoint x: 578, endPoint y: 621, distance: 97.9
click at [578, 621] on div "52 12 56 10 19 10 To navigate, press the arrow keys. $525K Map Terrain Satellit…" at bounding box center [356, 496] width 710 height 552
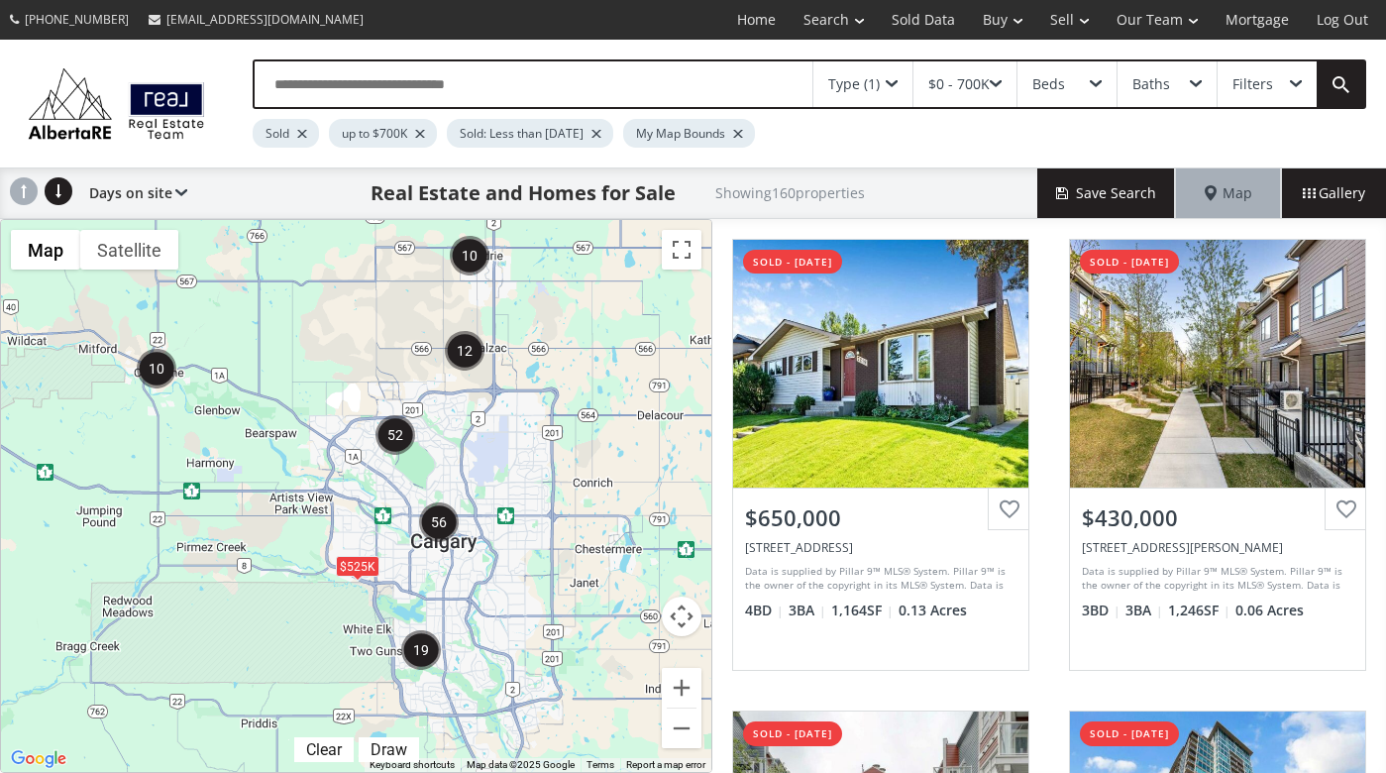
drag, startPoint x: 631, startPoint y: 625, endPoint x: 410, endPoint y: 565, distance: 229.0
click at [410, 565] on div "To navigate, press the arrow keys. $525K" at bounding box center [356, 496] width 710 height 552
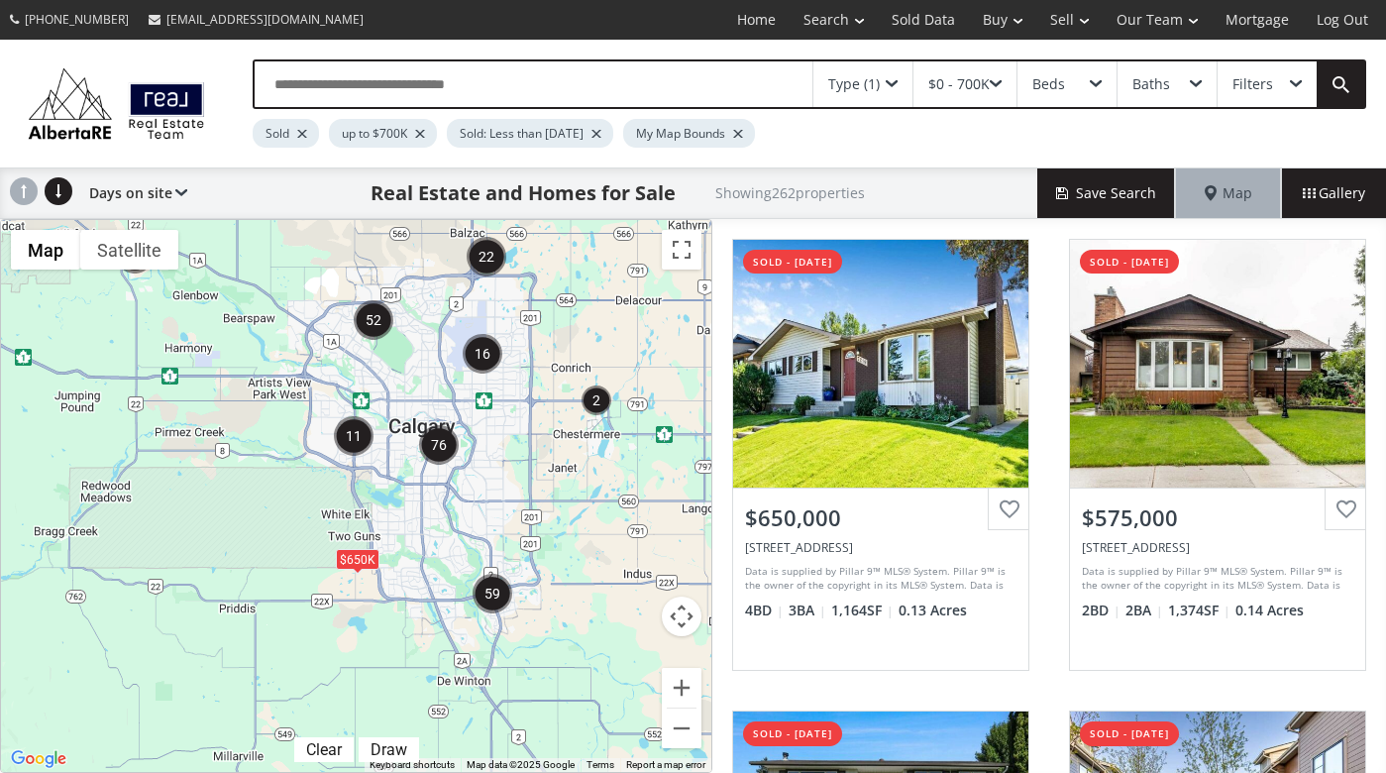
drag, startPoint x: 528, startPoint y: 635, endPoint x: 503, endPoint y: 510, distance: 127.2
click at [503, 510] on div "To navigate, press the arrow keys. $650K" at bounding box center [356, 496] width 710 height 552
click at [476, 431] on div "← Move left → Move right ↑ Move up ↓ Move down + Zoom in - Zoom out Home Jump l…" at bounding box center [356, 496] width 712 height 554
click at [476, 431] on div "To navigate, press the arrow keys. $650K" at bounding box center [356, 496] width 710 height 552
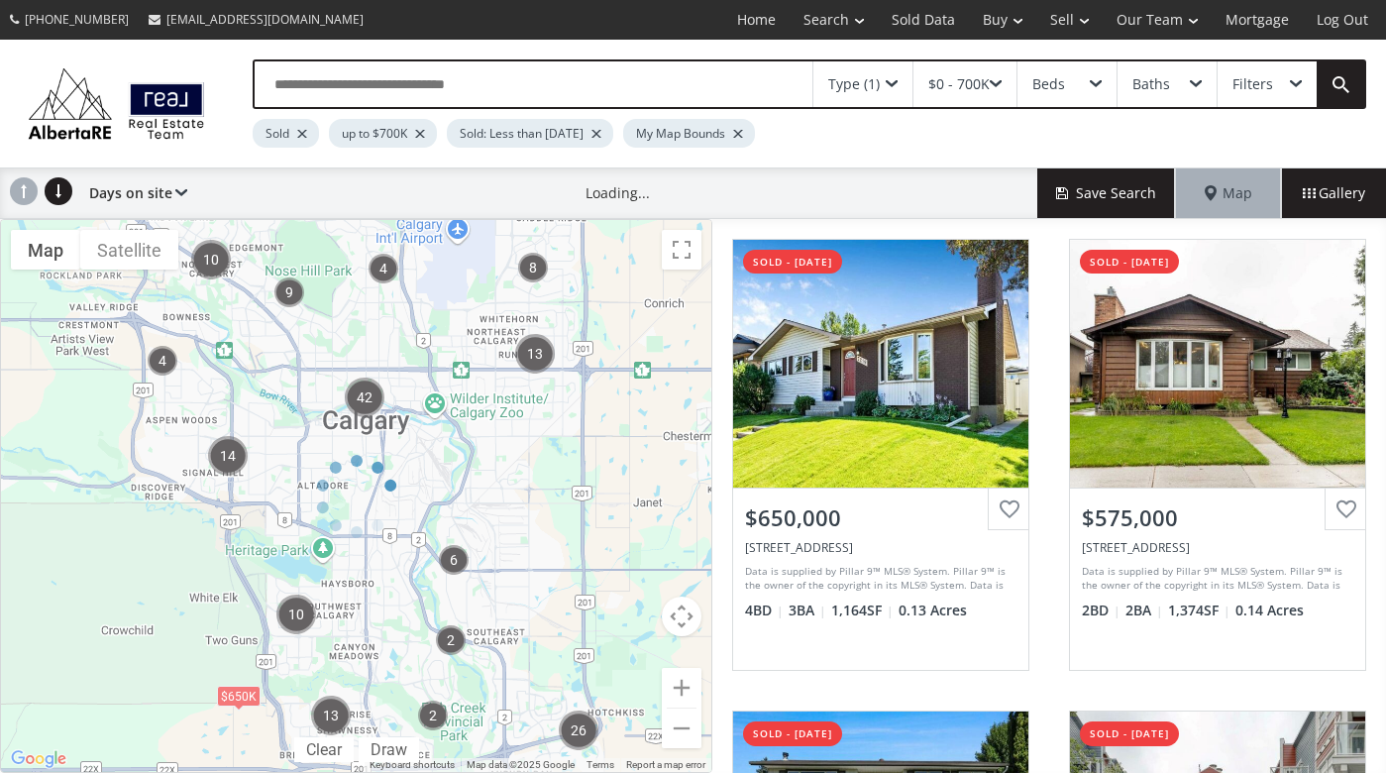
click at [476, 431] on div at bounding box center [356, 496] width 712 height 554
click at [476, 431] on div "← Move left → Move right ↑ Move up ↓ Move down + Zoom in - Zoom out Home Jump l…" at bounding box center [356, 496] width 712 height 554
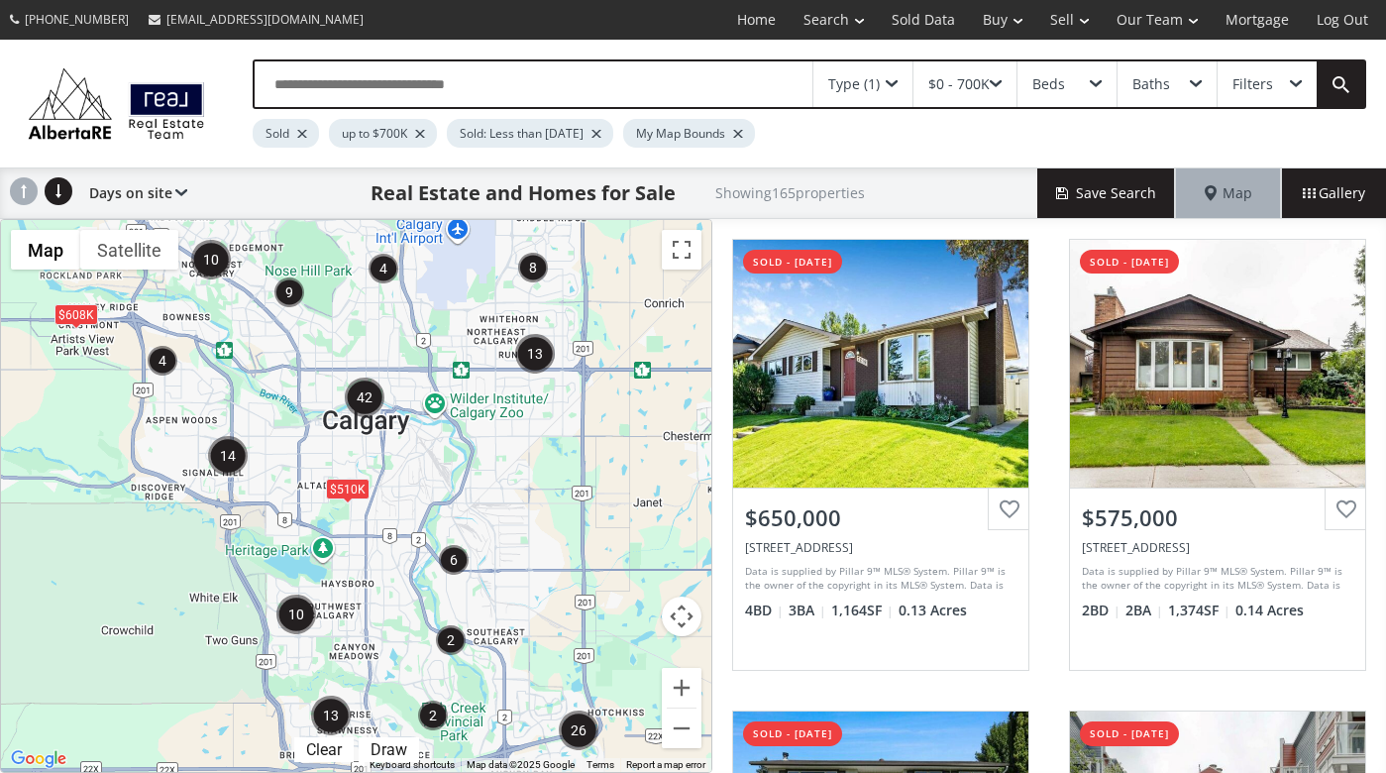
click at [369, 485] on div "To navigate, press the arrow keys. $510K $608K" at bounding box center [356, 496] width 710 height 552
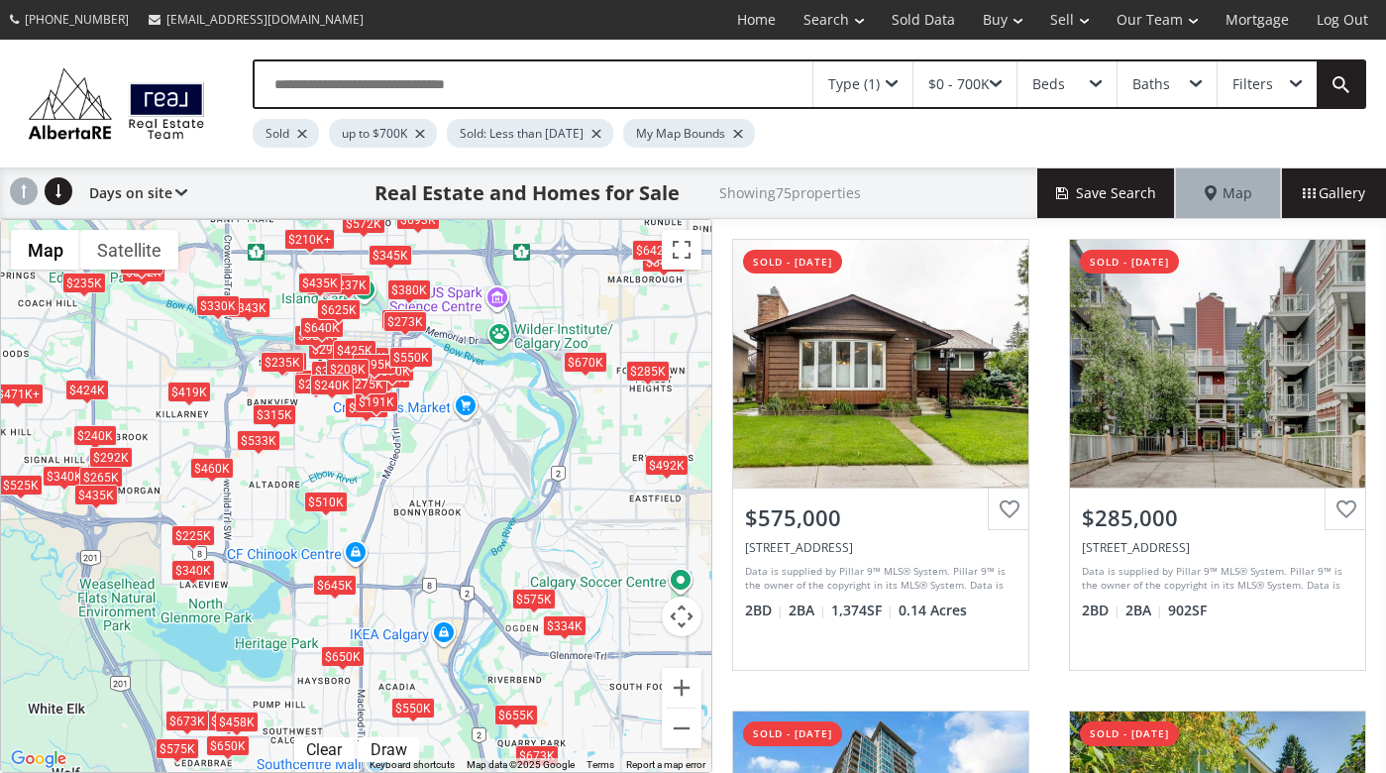
click at [363, 459] on div "To navigate, press the arrow keys. $575K $285K $225K $700K $285K $340K $215K $1…" at bounding box center [356, 496] width 710 height 552
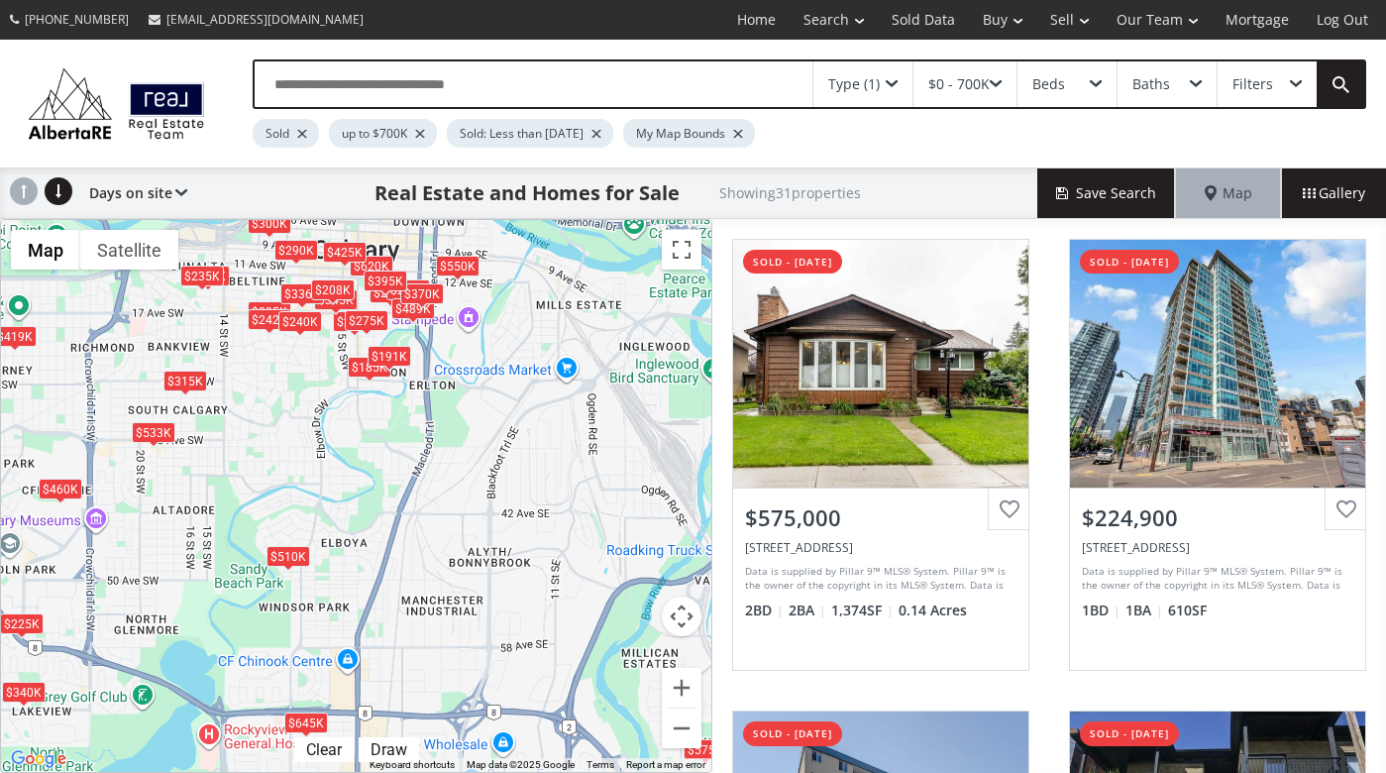
click at [365, 455] on div "To navigate, press the arrow keys. $575K $225K $215K $185K $620K $419K $533K $1…" at bounding box center [356, 496] width 710 height 552
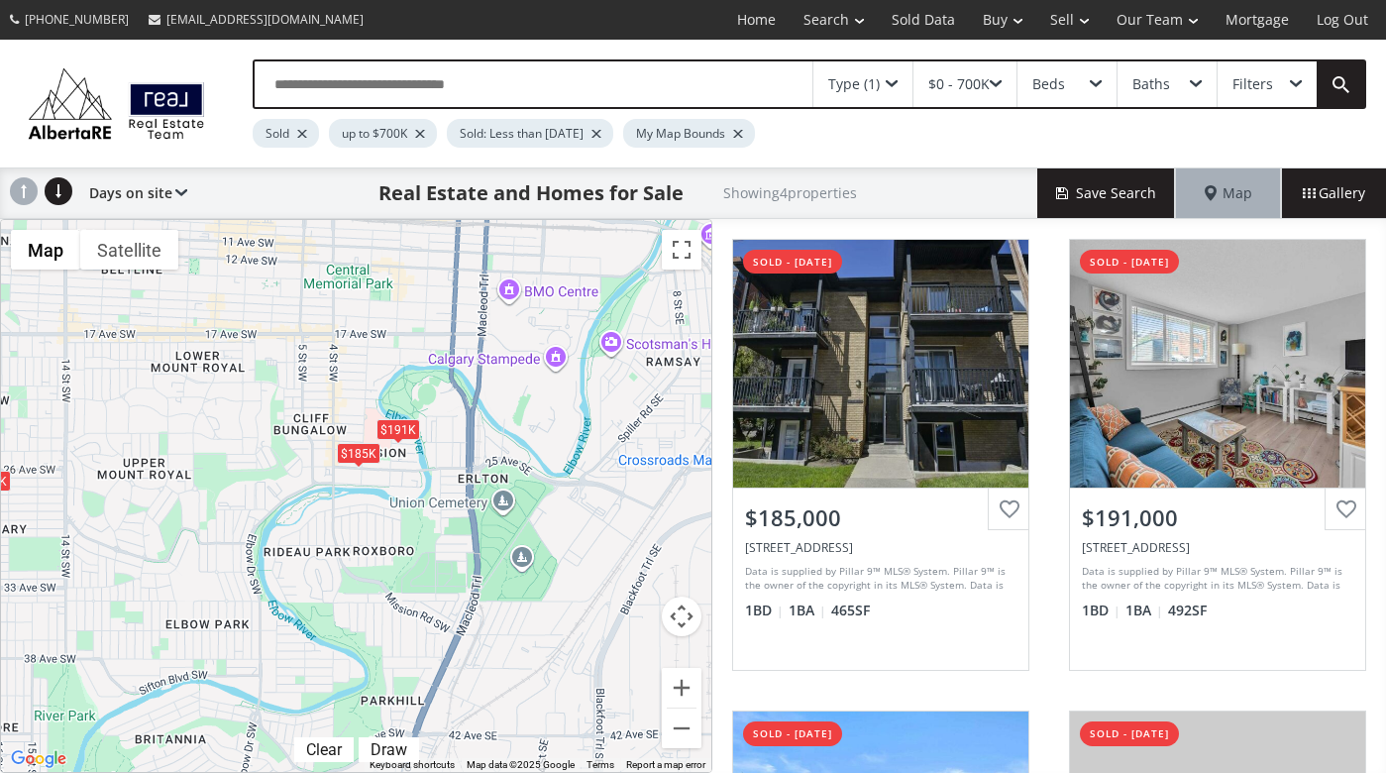
drag, startPoint x: 380, startPoint y: 346, endPoint x: 363, endPoint y: 515, distance: 170.2
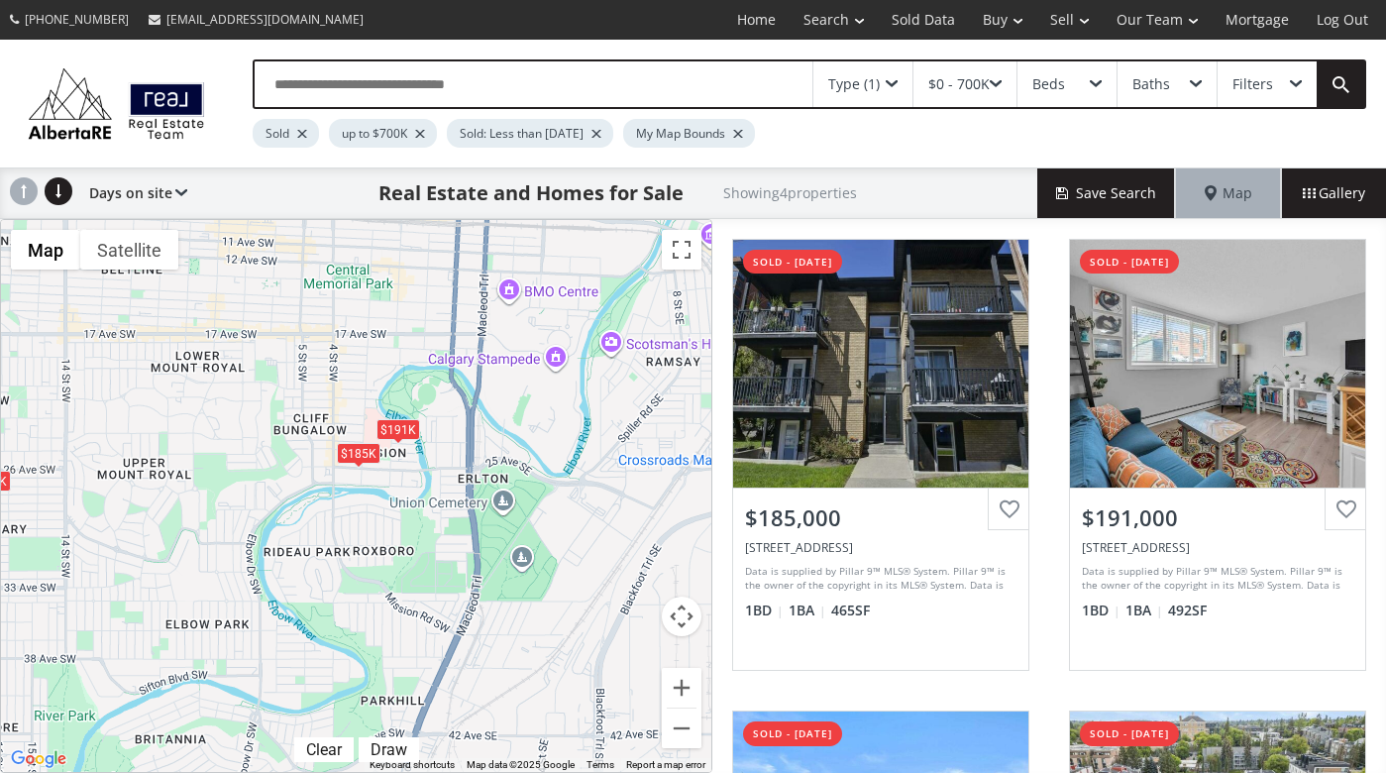
click at [363, 515] on div "To navigate, press the arrow keys. $185K $191K $510K $315K" at bounding box center [356, 496] width 710 height 552
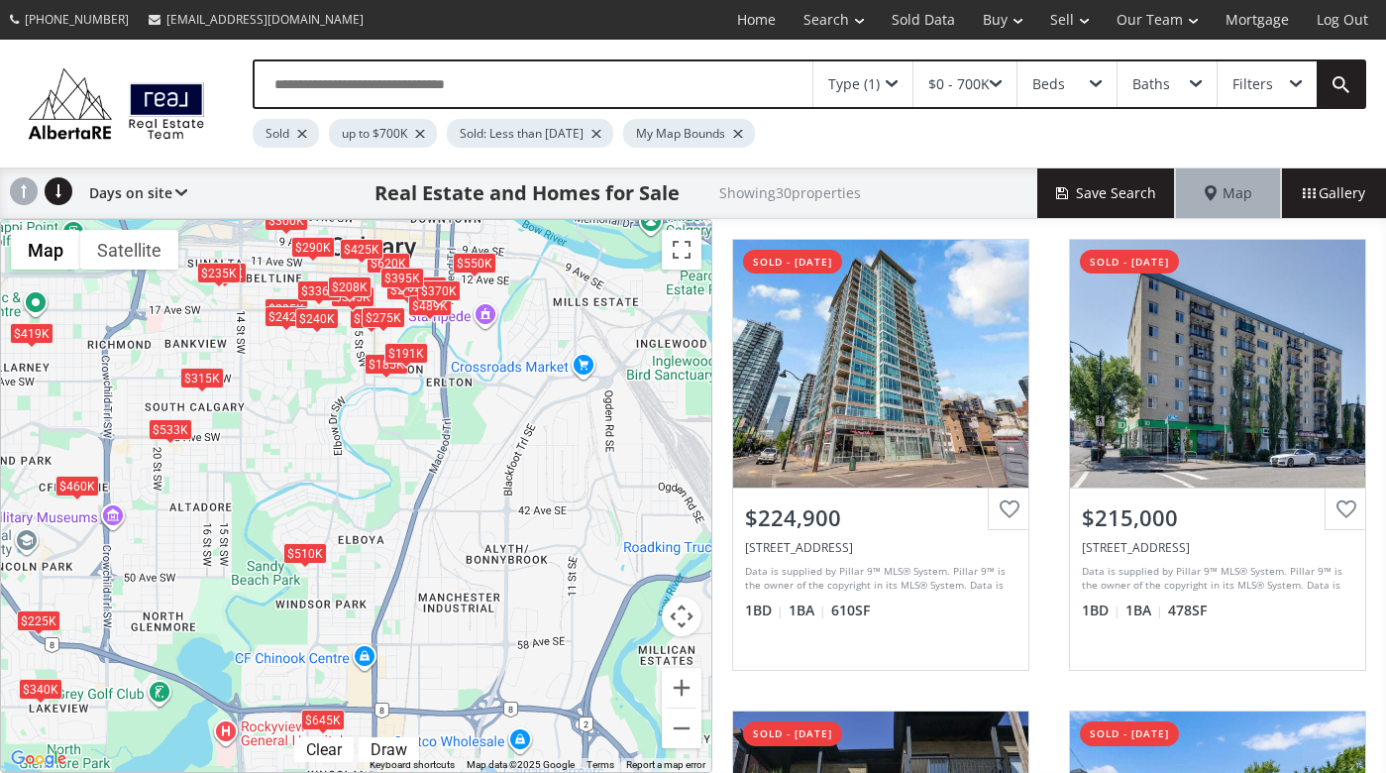
click at [341, 371] on div "To navigate, press the arrow keys. $225K $215K $185K $620K $419K $533K $191K $2…" at bounding box center [356, 496] width 710 height 552
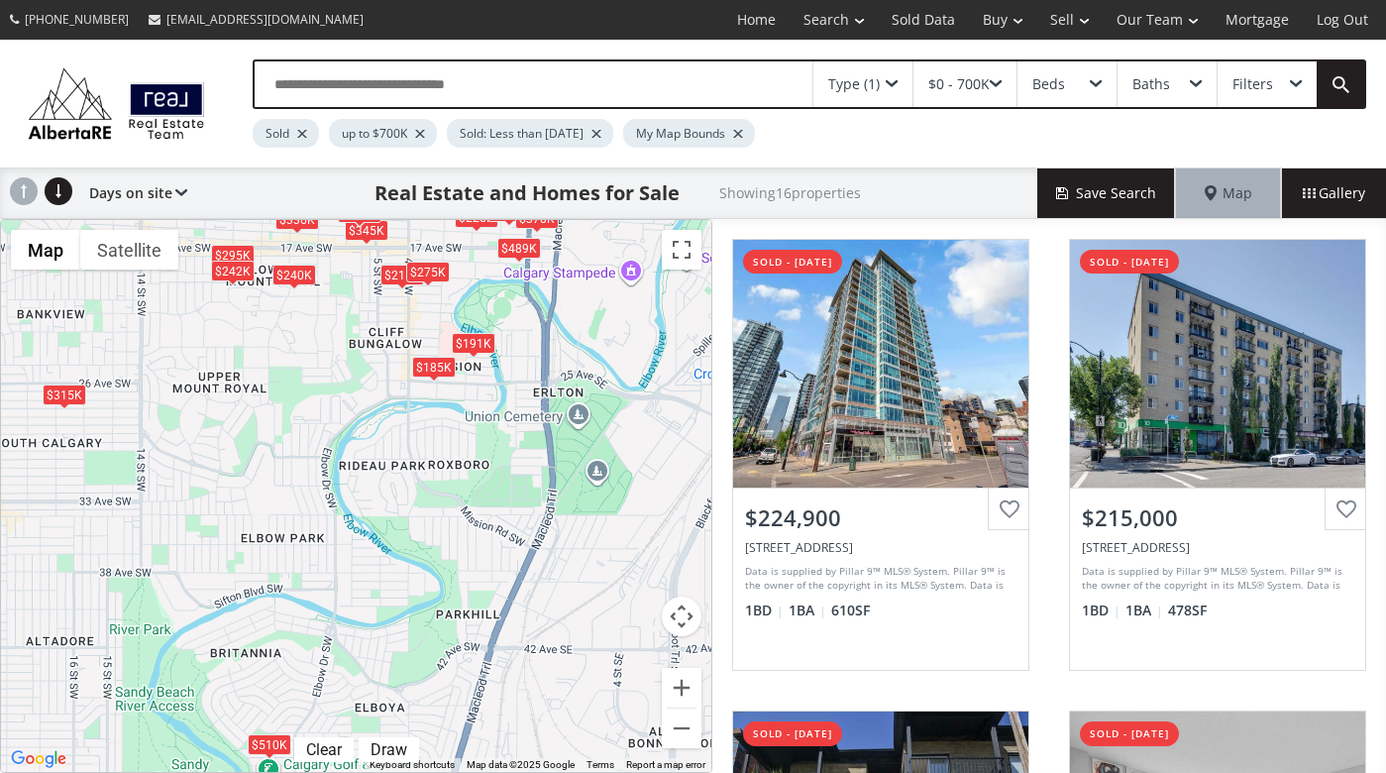
click at [360, 315] on div "To navigate, press the arrow keys. $225K $215K $185K $191K $295K $345K $242K $3…" at bounding box center [356, 496] width 710 height 552
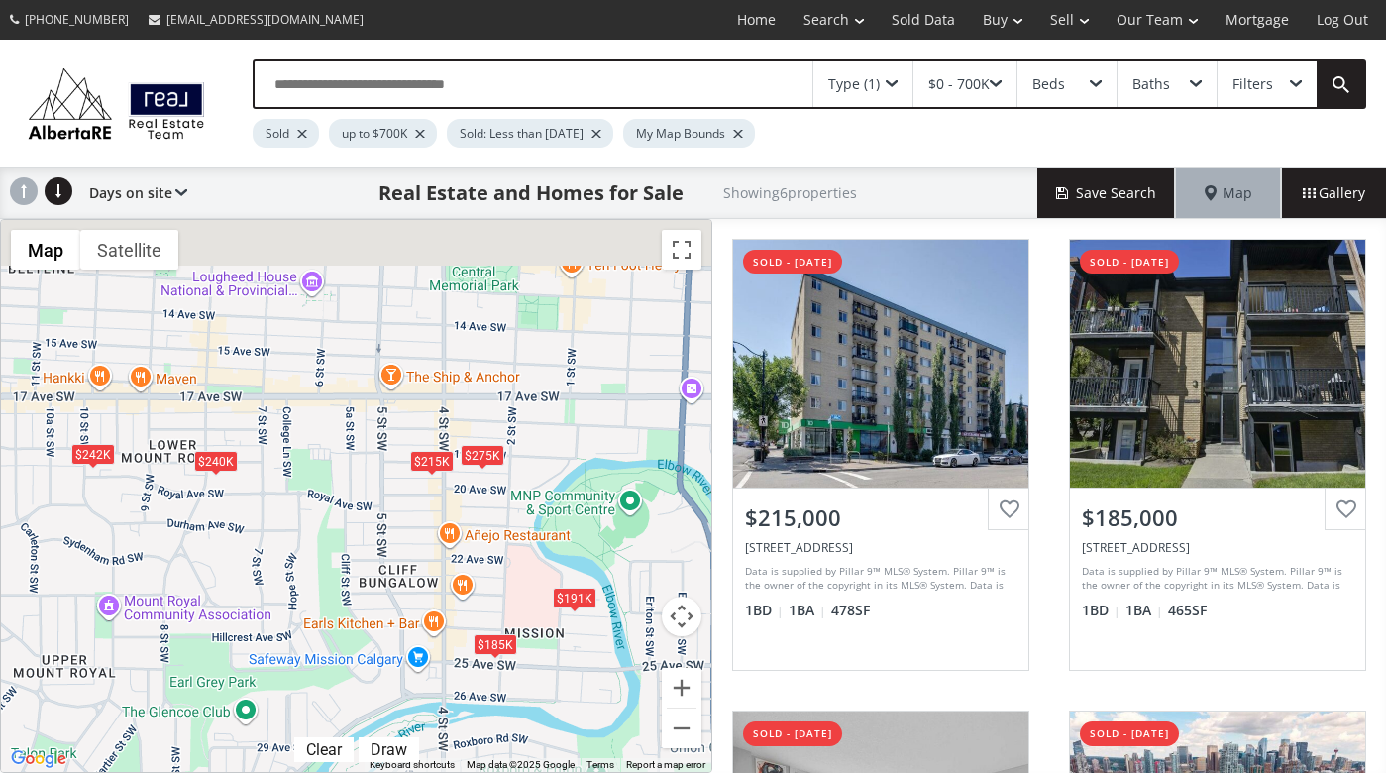
drag, startPoint x: 360, startPoint y: 313, endPoint x: 346, endPoint y: 553, distance: 240.1
click at [346, 553] on div "To navigate, press the arrow keys. $215K $185K $191K $242K $275K $240K" at bounding box center [356, 496] width 710 height 552
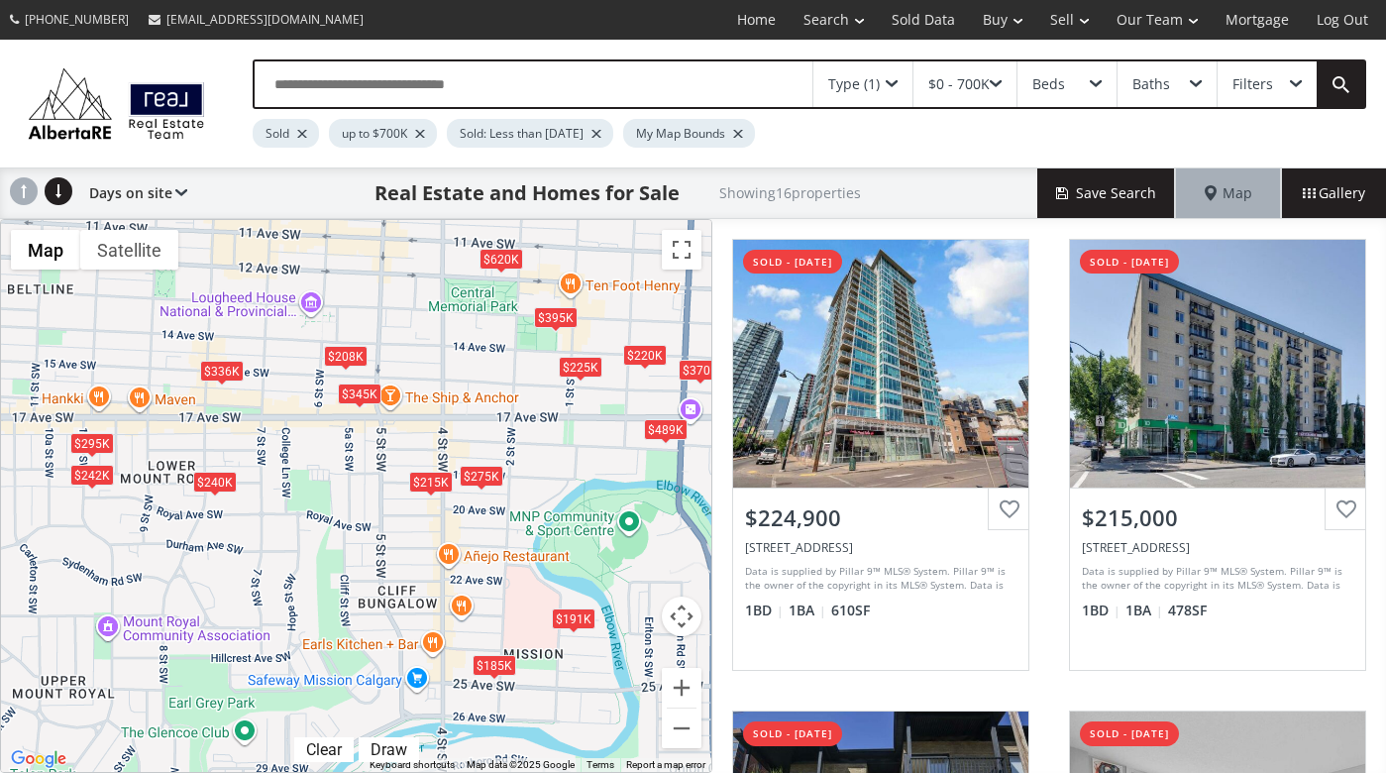
click at [352, 502] on div "To navigate, press the arrow keys. $225K $215K $185K $191K $295K $345K $242K $3…" at bounding box center [356, 496] width 710 height 552
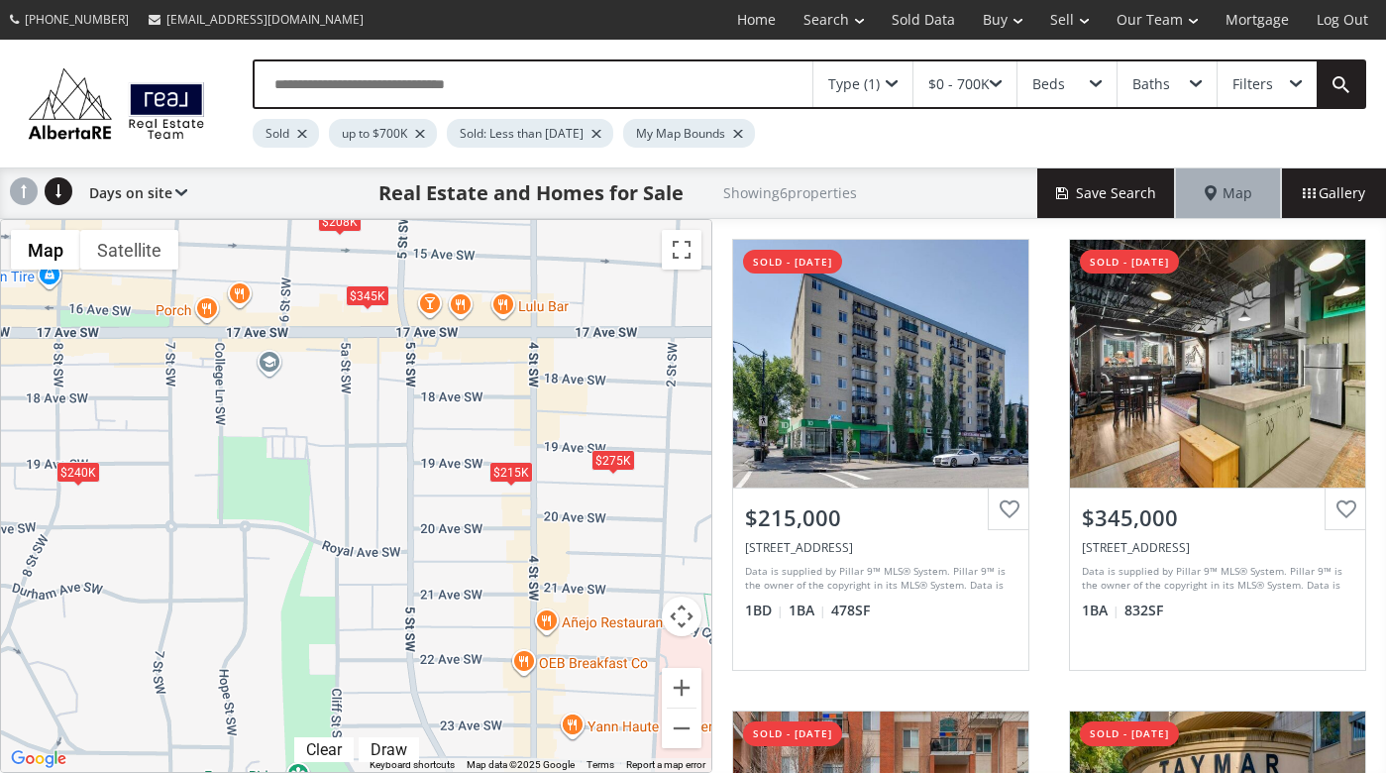
click at [352, 502] on div "To navigate, press the arrow keys. $215K $345K $336K $275K $208K $240K" at bounding box center [356, 496] width 710 height 552
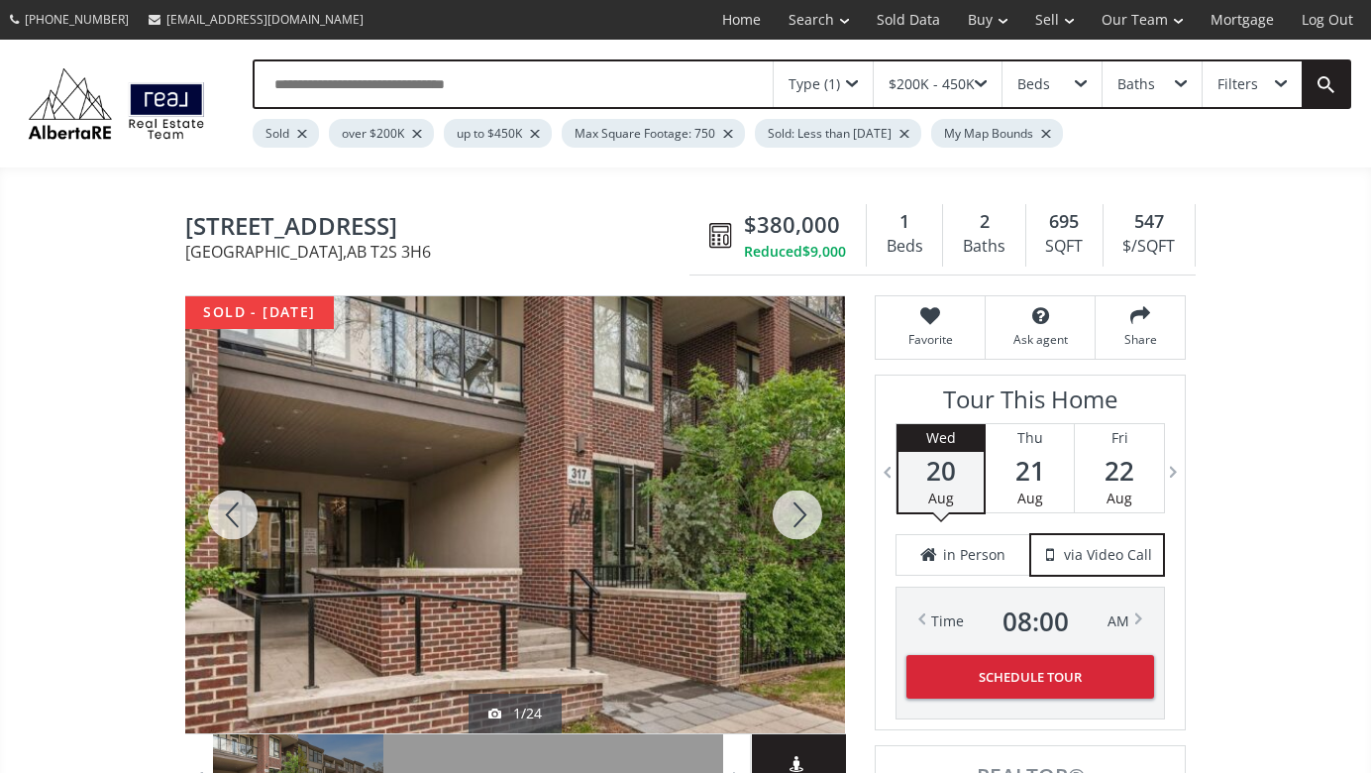
click at [799, 508] on div at bounding box center [797, 514] width 95 height 437
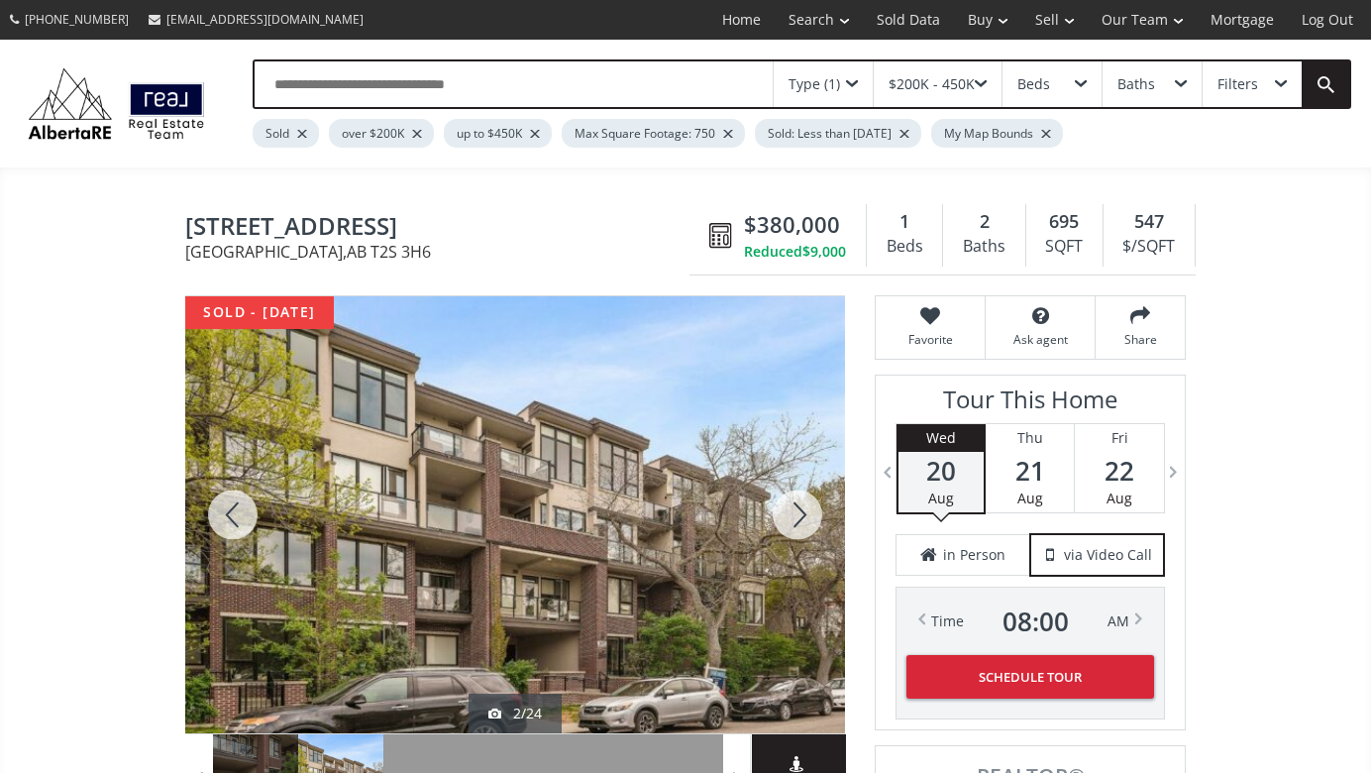
click at [799, 508] on div at bounding box center [797, 514] width 95 height 437
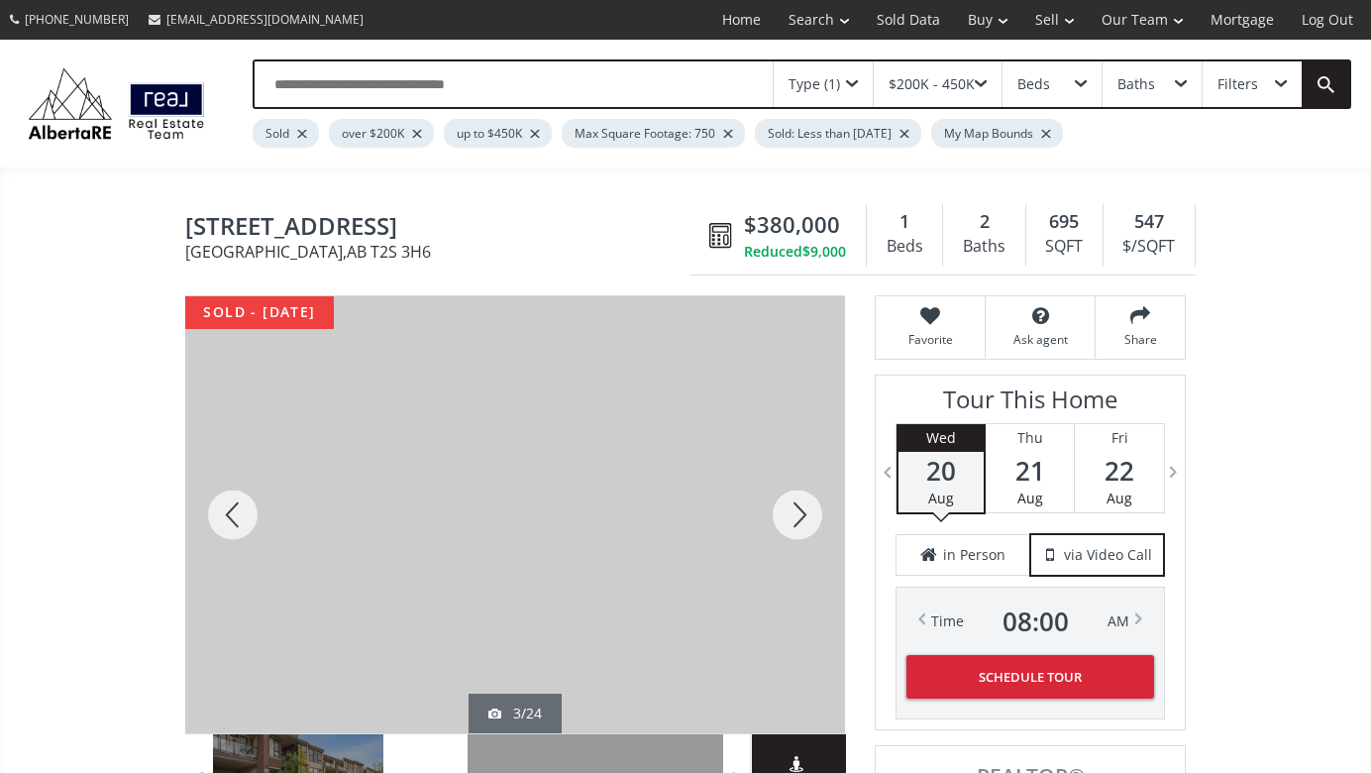
click at [799, 508] on div at bounding box center [797, 514] width 95 height 437
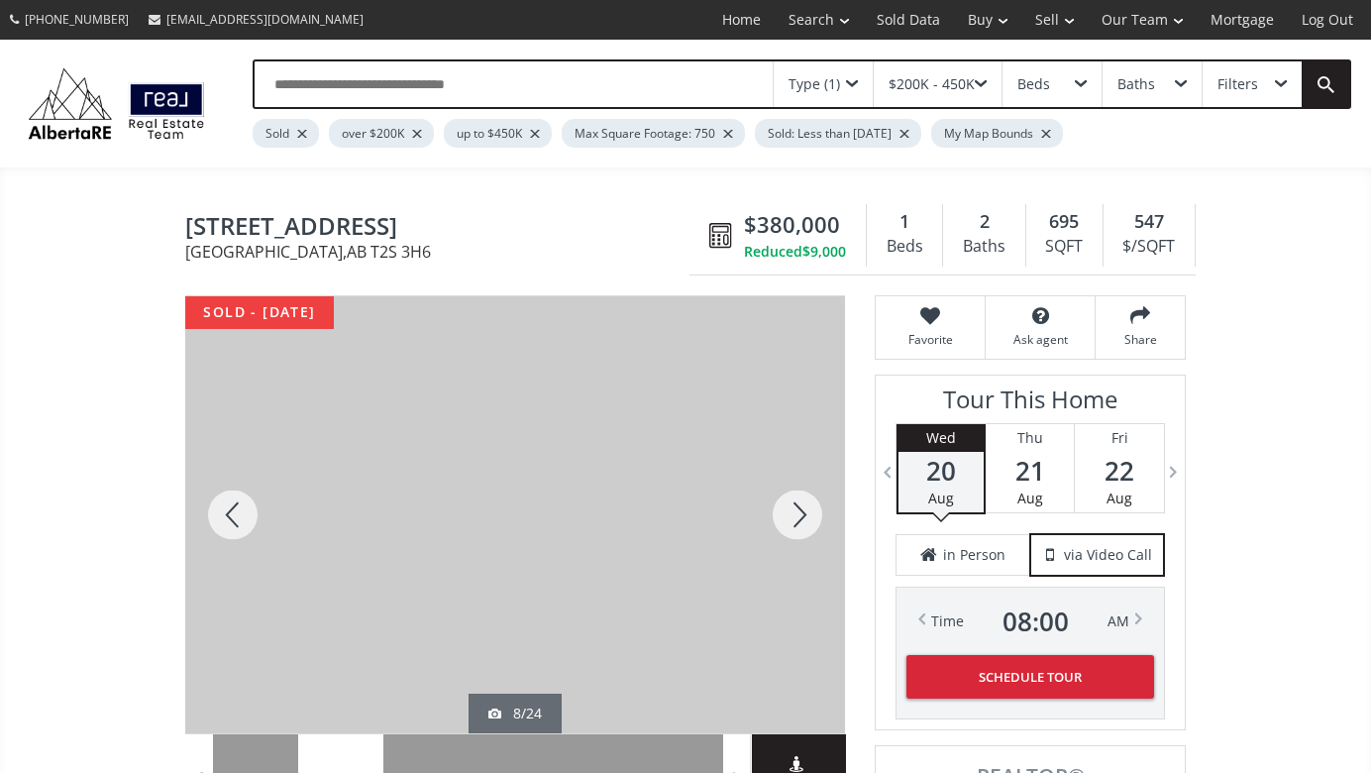
click at [799, 508] on div at bounding box center [797, 514] width 95 height 437
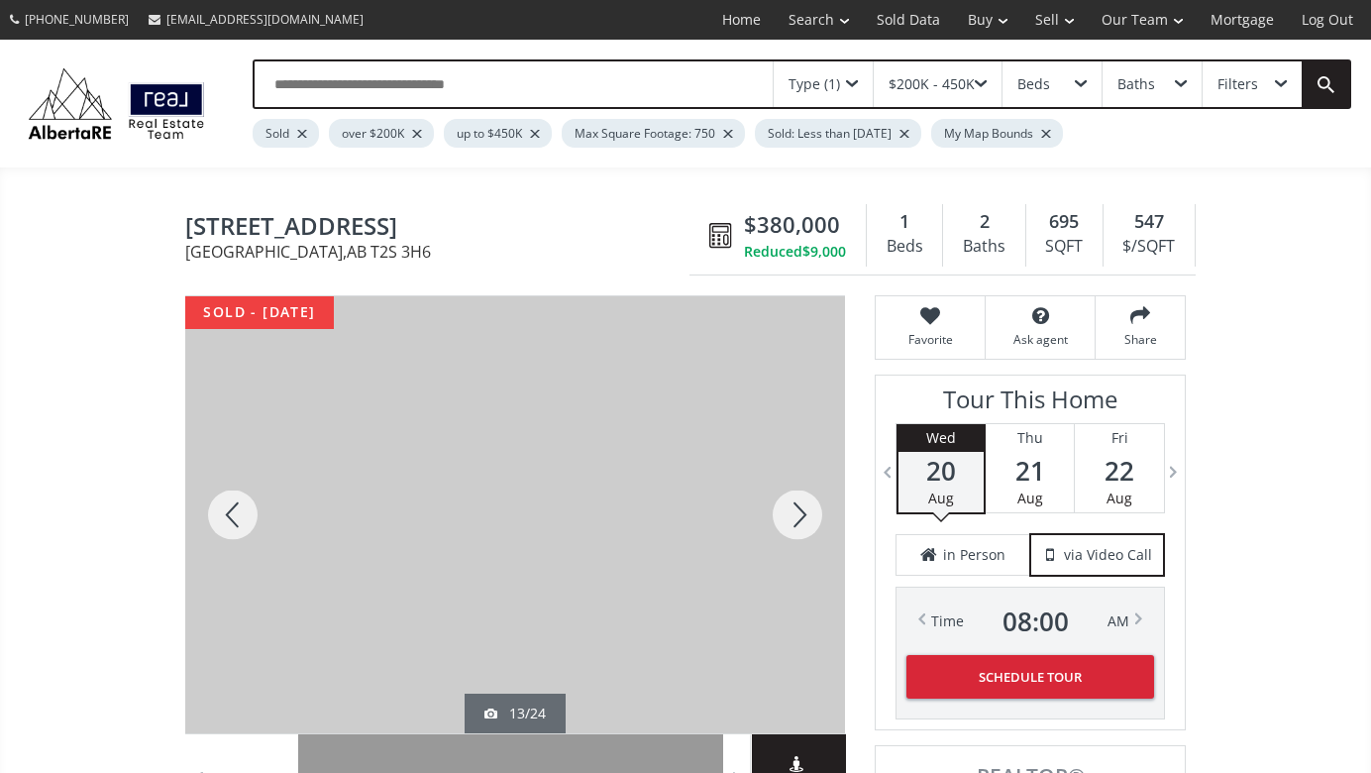
click at [799, 508] on div at bounding box center [797, 514] width 95 height 437
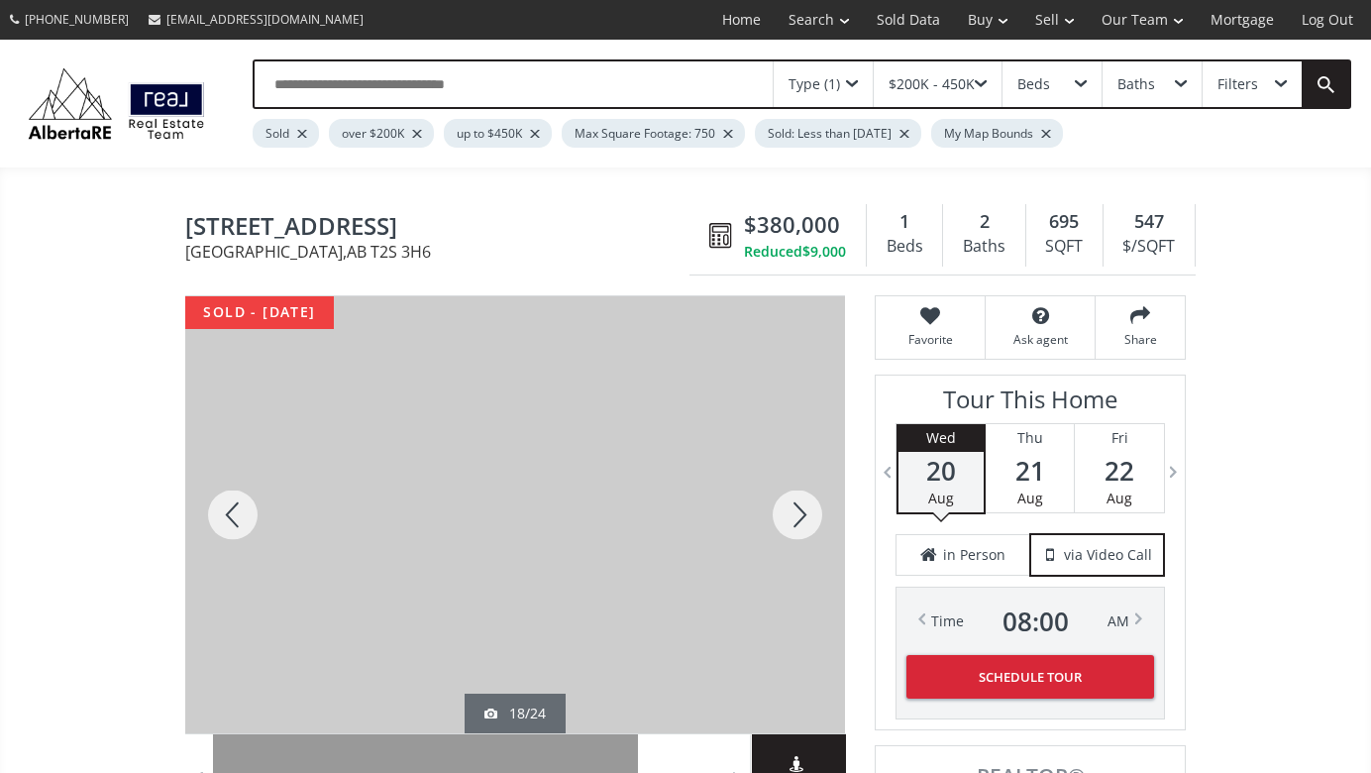
click at [799, 508] on div at bounding box center [797, 514] width 95 height 437
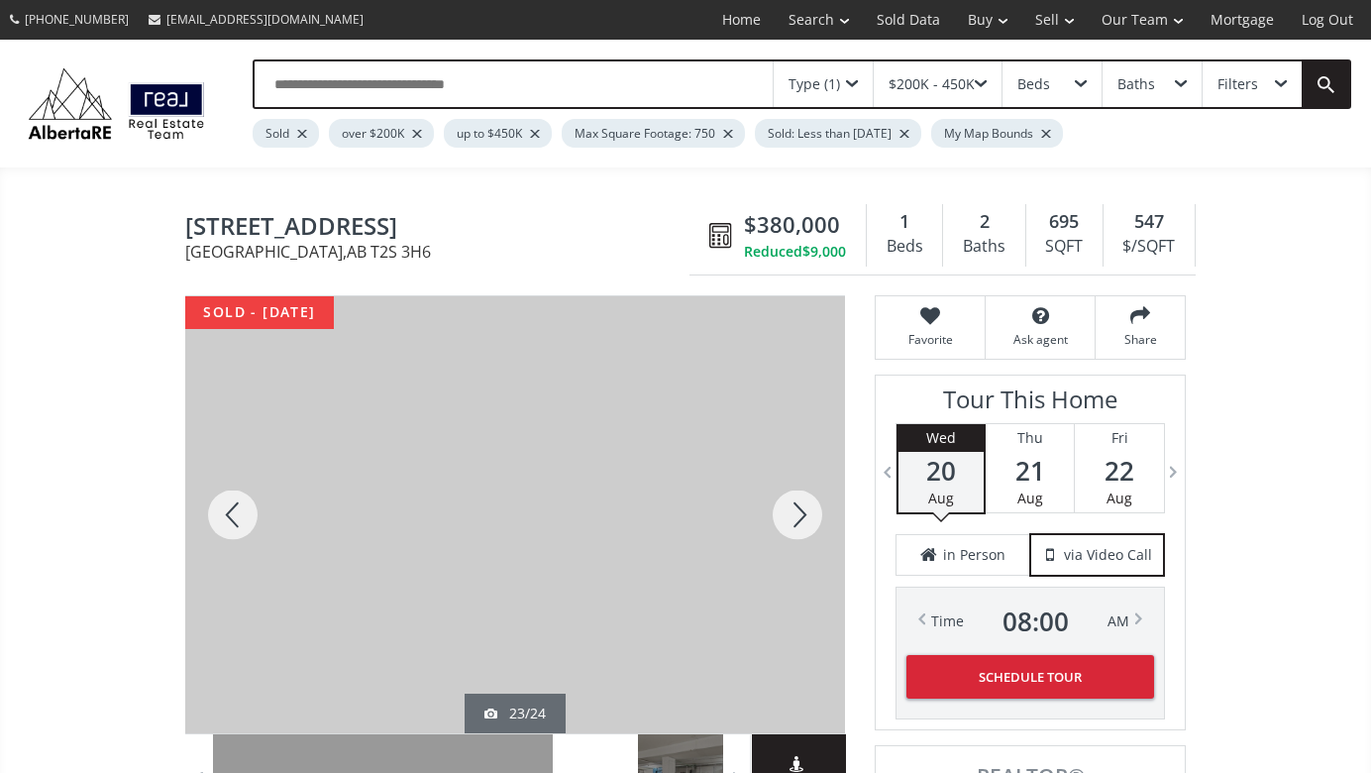
click at [799, 508] on div at bounding box center [797, 514] width 95 height 437
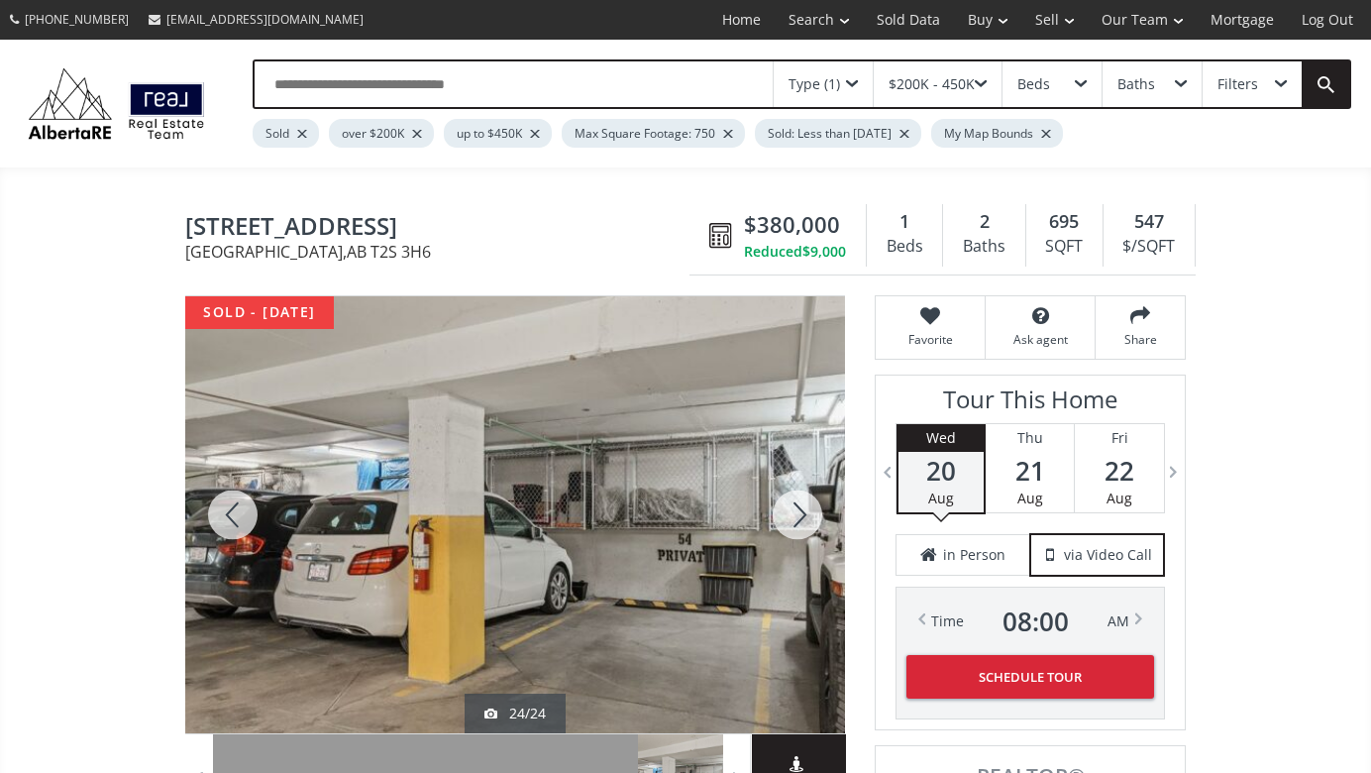
click at [799, 508] on div at bounding box center [797, 514] width 95 height 437
